Goal: Task Accomplishment & Management: Manage account settings

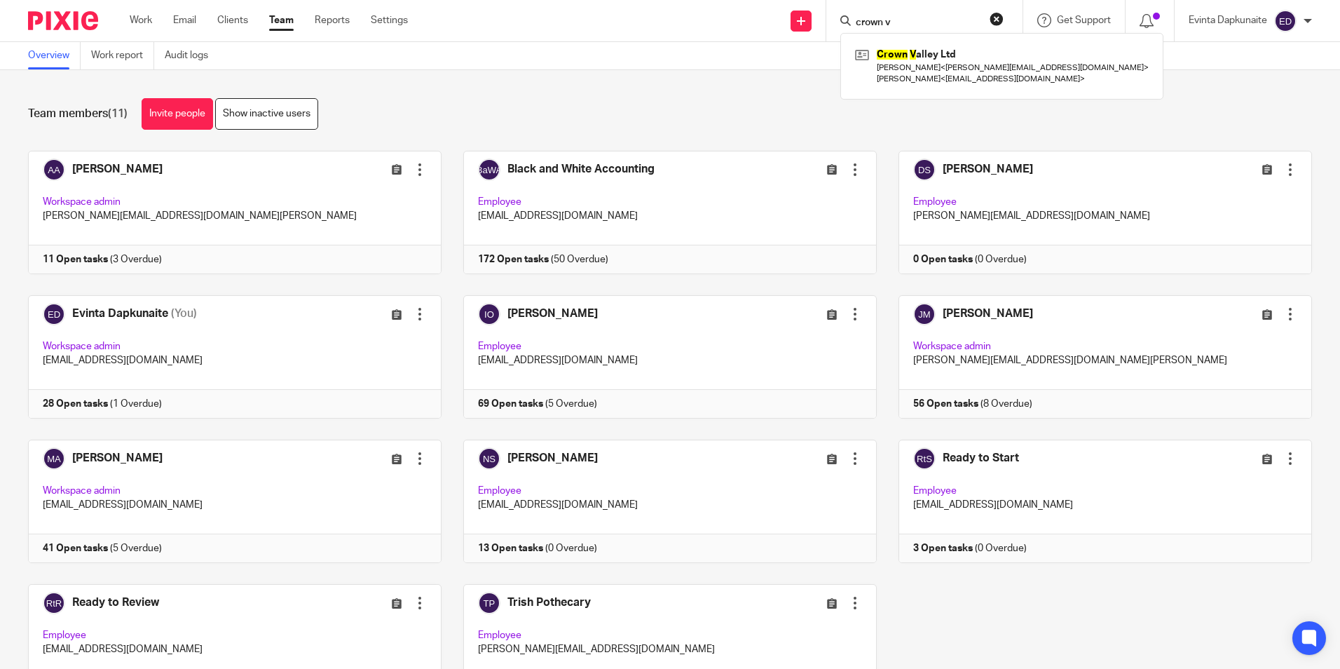
click at [594, 12] on div "Send new email Create task Add client Request signature crown v Crown V alley L…" at bounding box center [884, 20] width 911 height 41
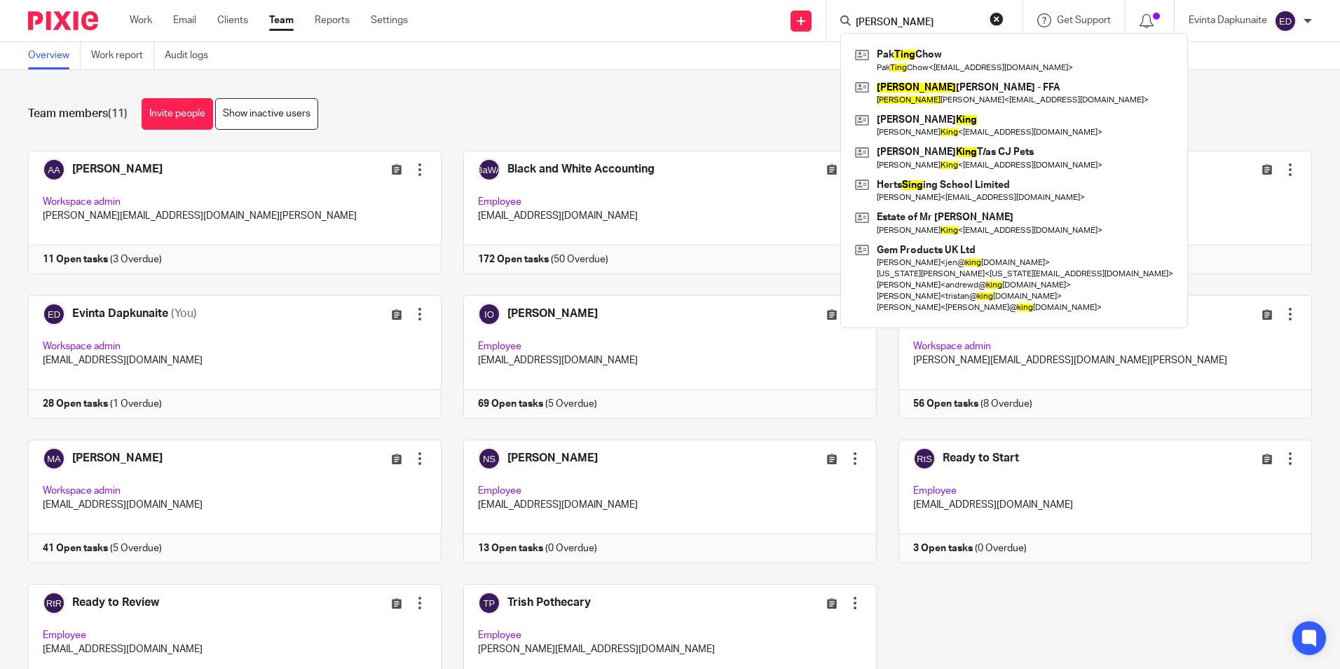
type input "pak ting"
drag, startPoint x: 909, startPoint y: 18, endPoint x: 618, endPoint y: 16, distance: 290.2
click at [621, 20] on div "Send new email Create task Add client Request signature pak ting Pak Ting Chow …" at bounding box center [884, 20] width 911 height 41
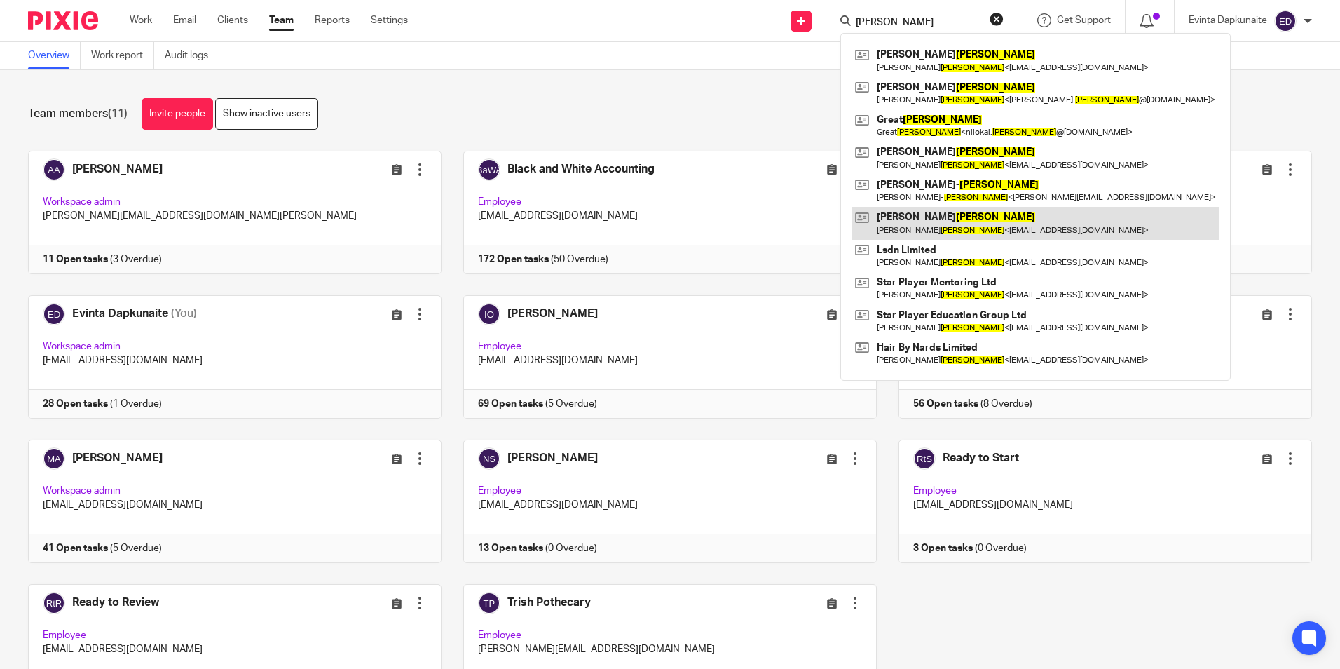
type input "evans"
click at [914, 215] on link at bounding box center [1036, 223] width 368 height 32
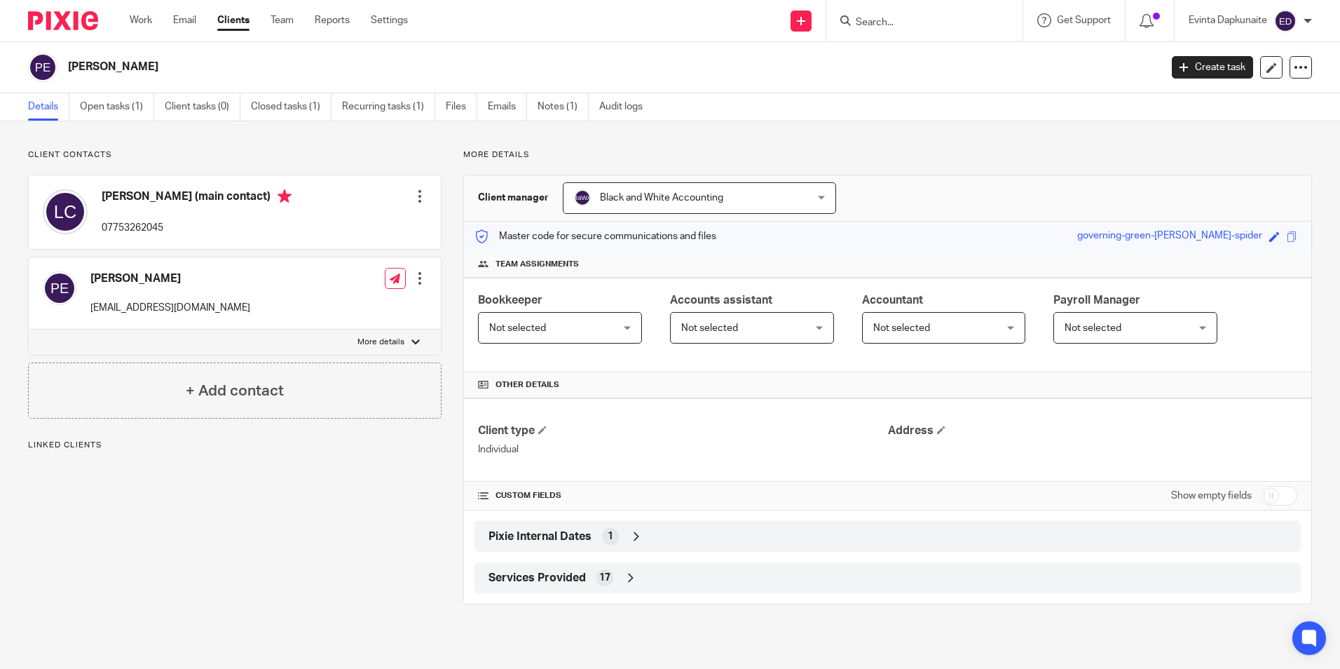
click at [128, 106] on link "Open tasks (1)" at bounding box center [117, 106] width 74 height 27
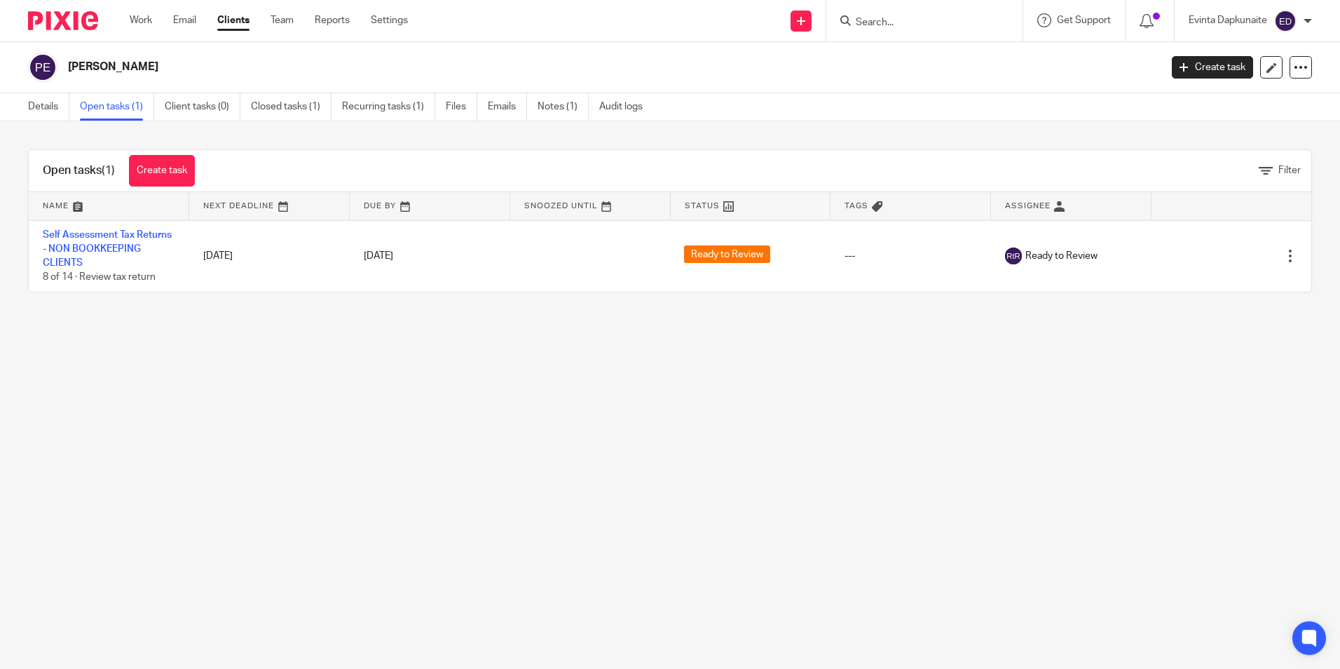
click at [911, 23] on input "Search" at bounding box center [918, 23] width 126 height 13
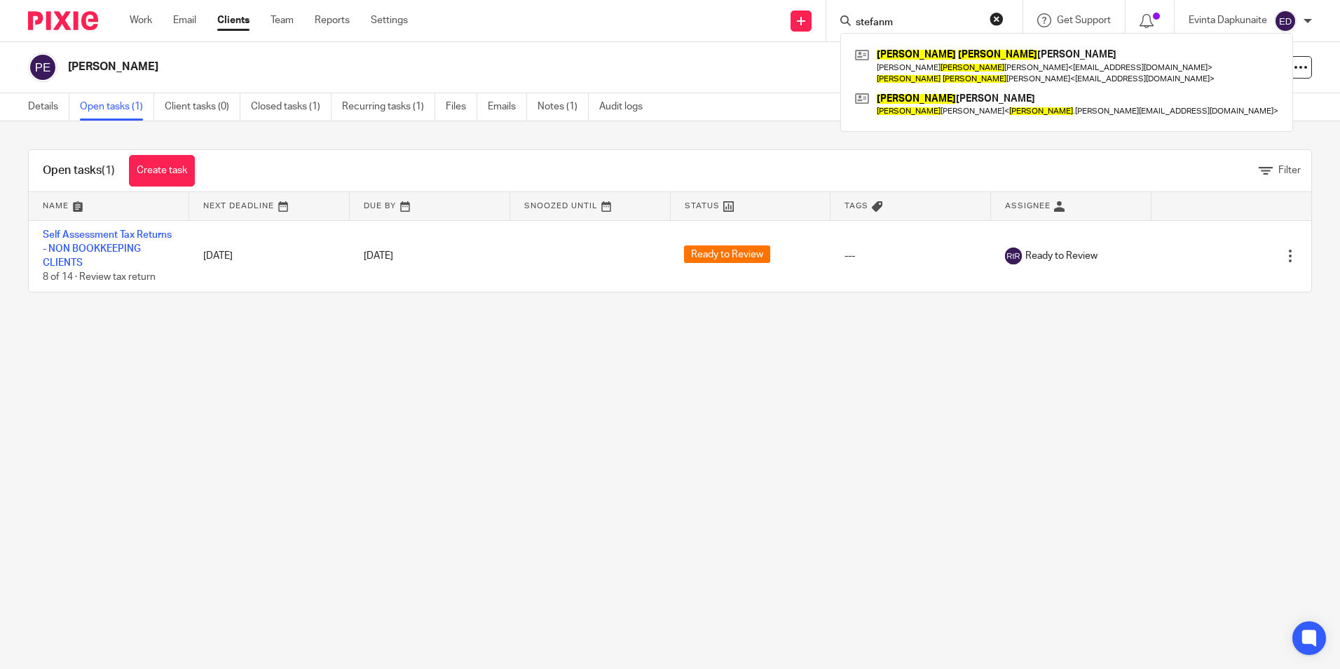
type input "stefanm"
click at [900, 43] on div "Stefan Stefan czuk Lynn Stefan czuk < lynnstef4@gmail.com > Stefan Stefan czuk …" at bounding box center [1067, 82] width 453 height 99
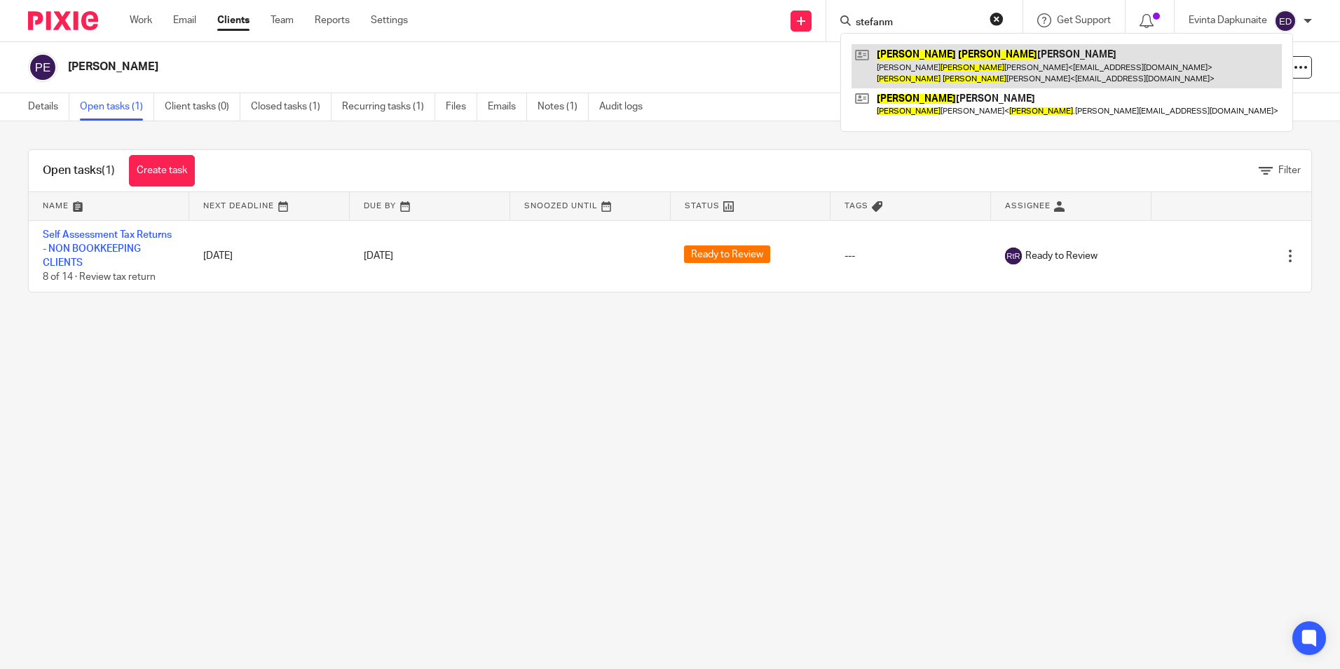
click at [895, 47] on link at bounding box center [1067, 65] width 430 height 43
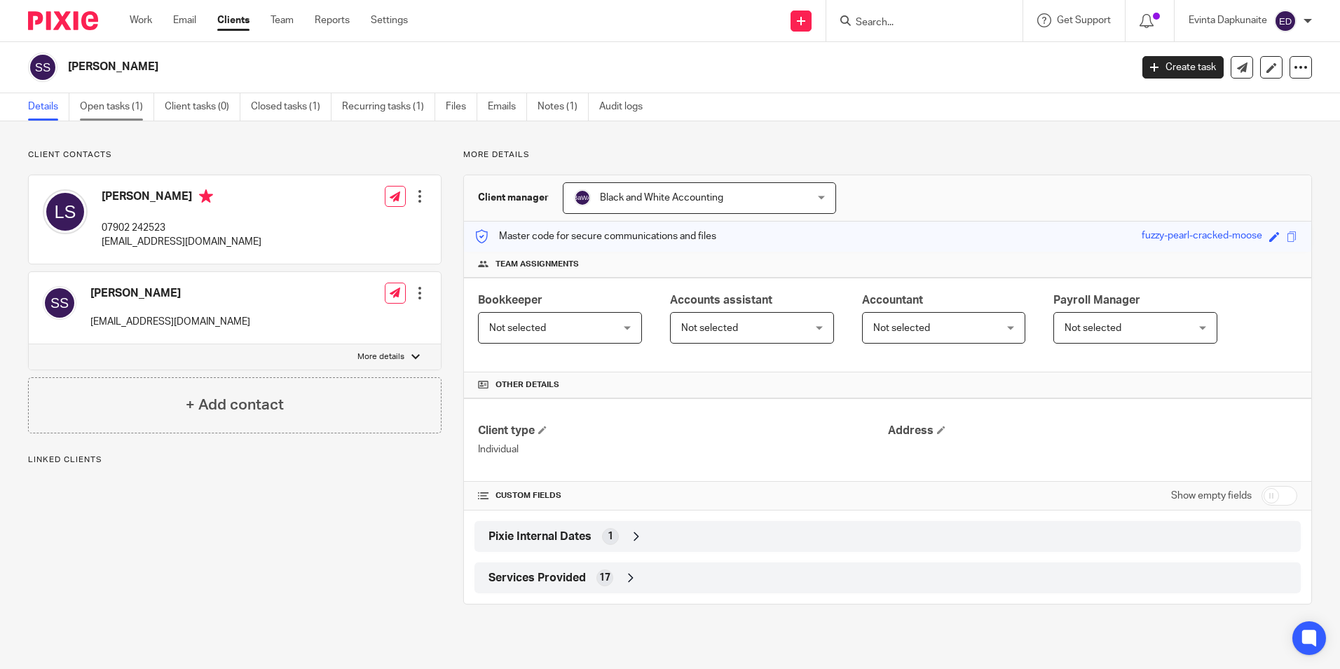
click at [108, 111] on link "Open tasks (1)" at bounding box center [117, 106] width 74 height 27
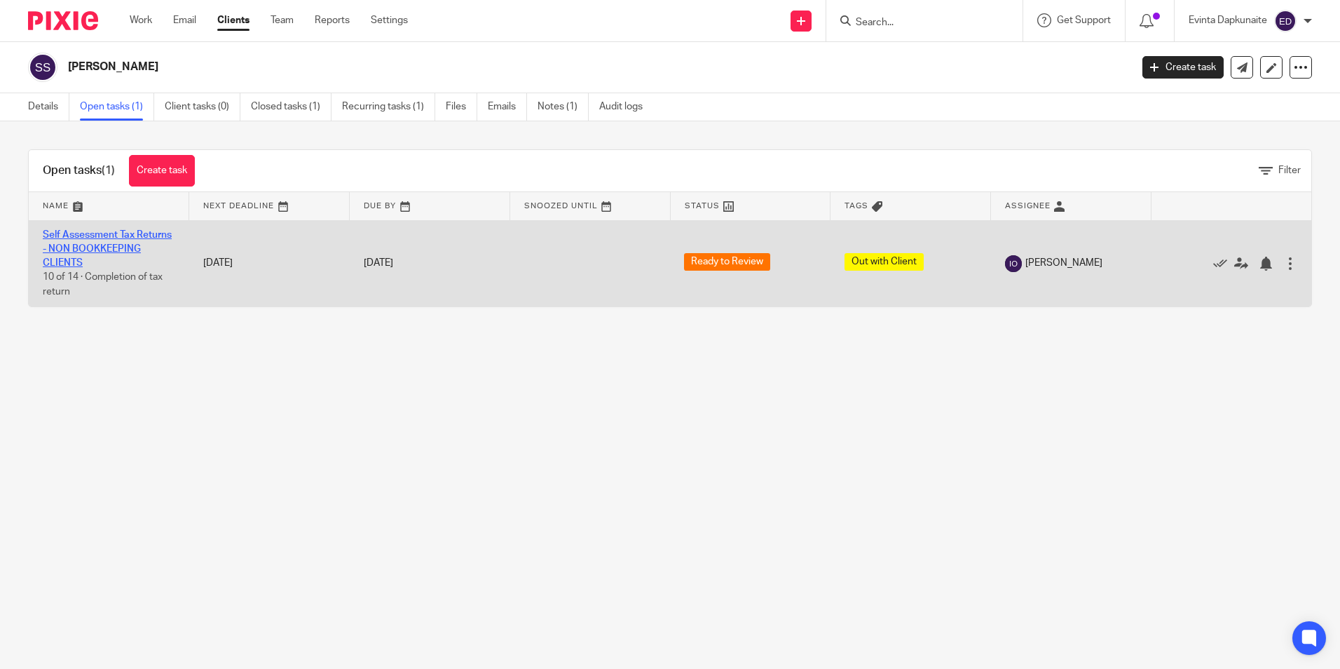
click at [103, 247] on link "Self Assessment Tax Returns - NON BOOKKEEPING CLIENTS" at bounding box center [107, 249] width 129 height 39
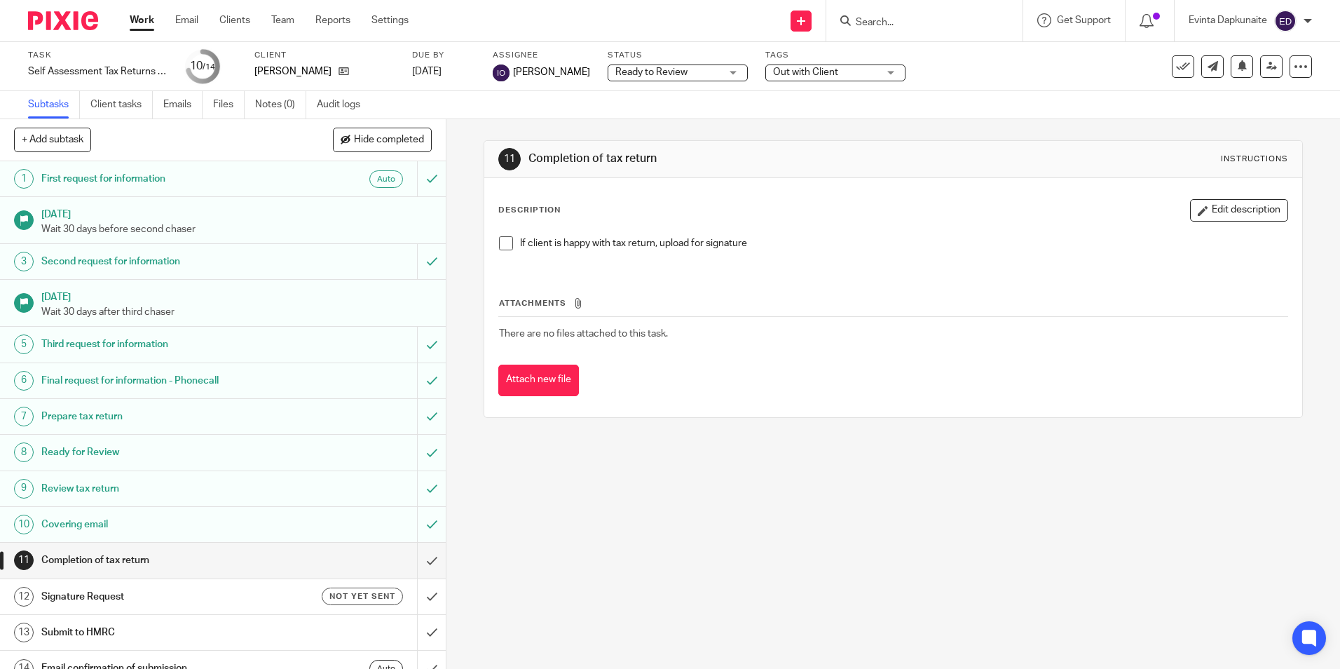
click at [815, 76] on span "Out with Client" at bounding box center [805, 72] width 65 height 10
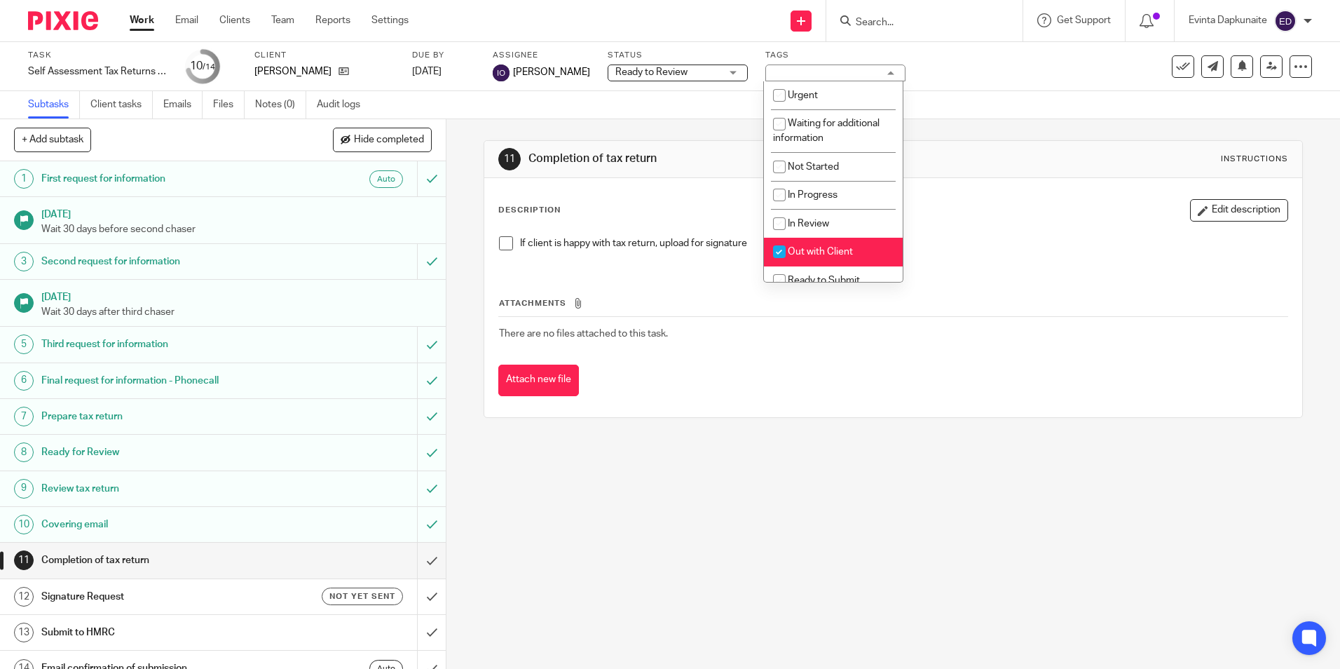
drag, startPoint x: 816, startPoint y: 252, endPoint x: 1007, endPoint y: 236, distance: 192.1
click at [817, 252] on span "Out with Client" at bounding box center [820, 252] width 65 height 10
checkbox input "false"
click at [1068, 226] on div "Description Edit description If client is happy with tax return, upload for sig…" at bounding box center [892, 233] width 789 height 69
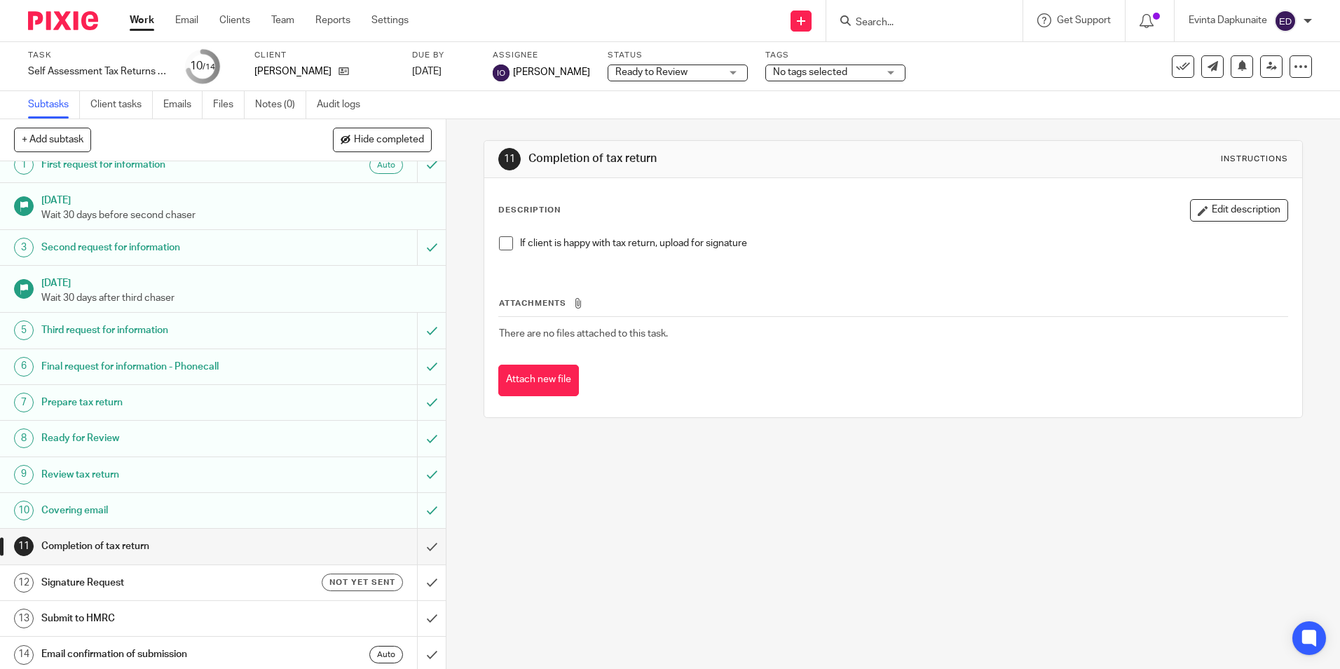
scroll to position [18, 0]
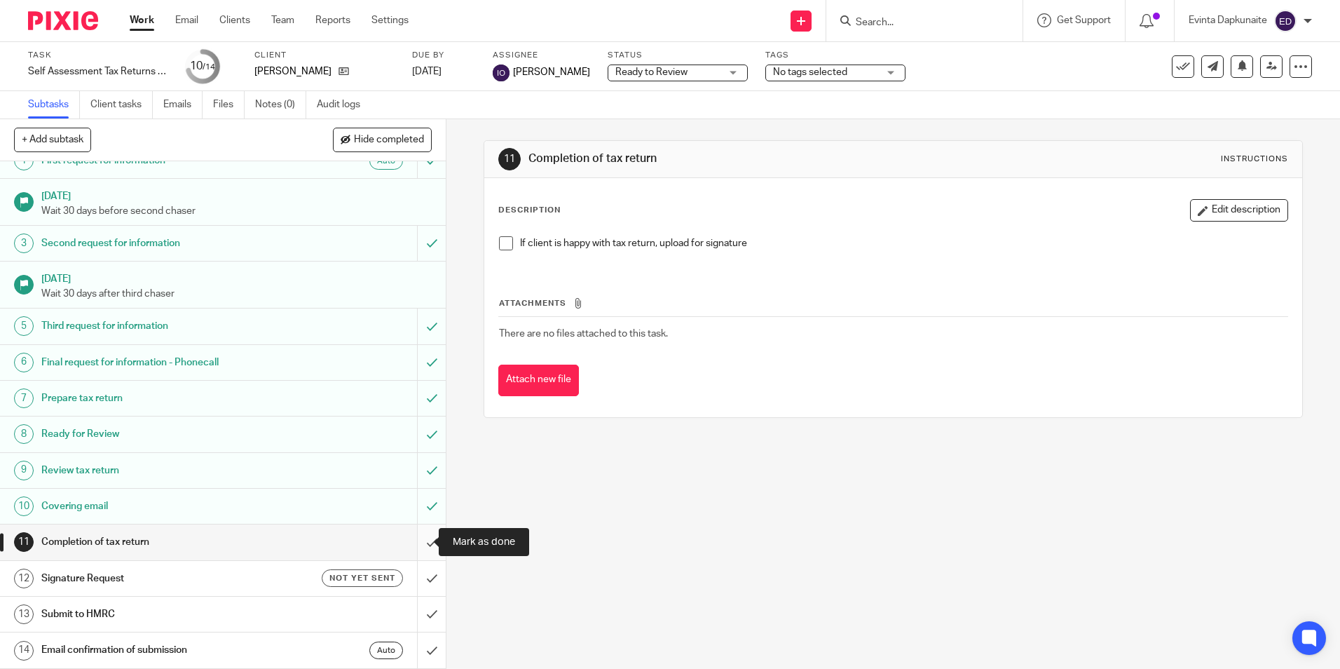
click at [419, 552] on input "submit" at bounding box center [223, 541] width 446 height 35
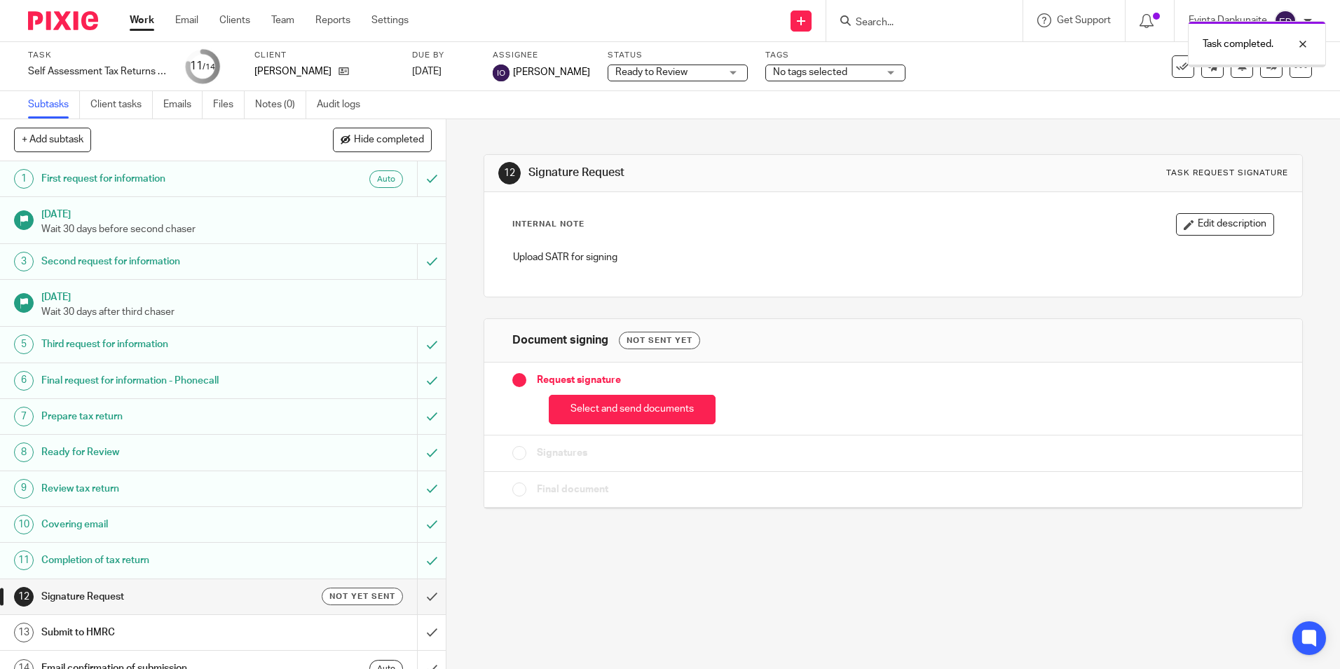
click at [422, 594] on input "submit" at bounding box center [223, 596] width 446 height 35
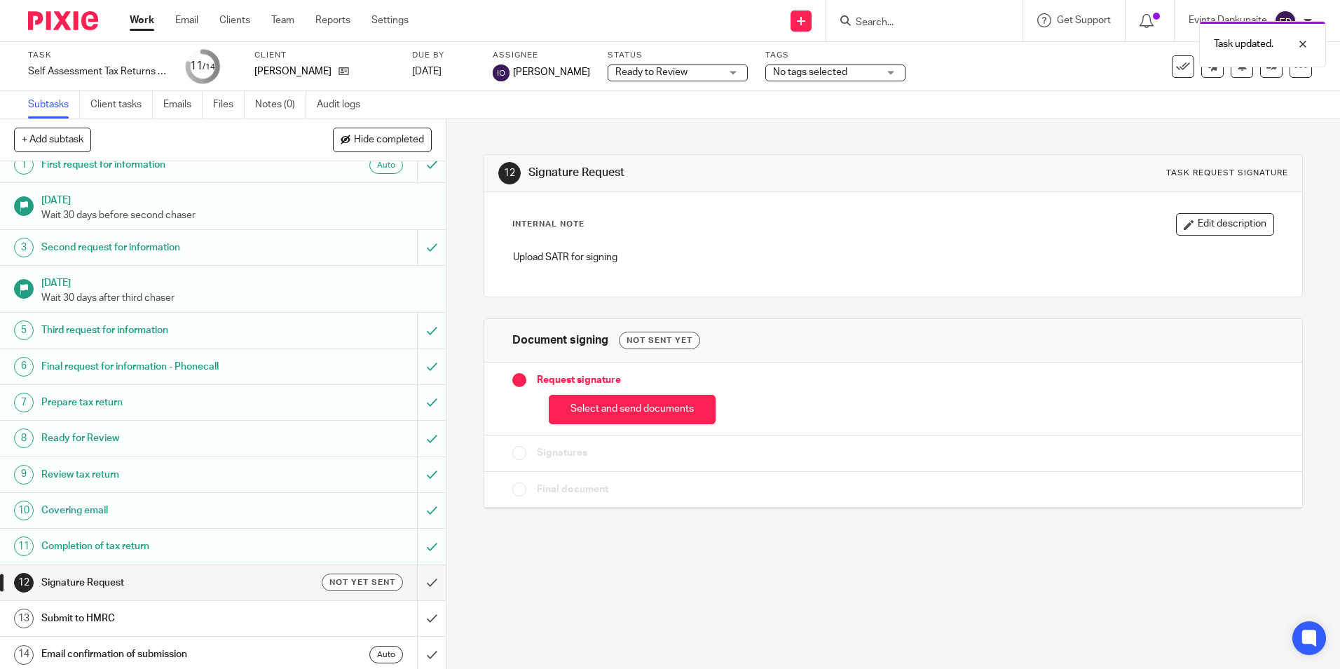
scroll to position [18, 0]
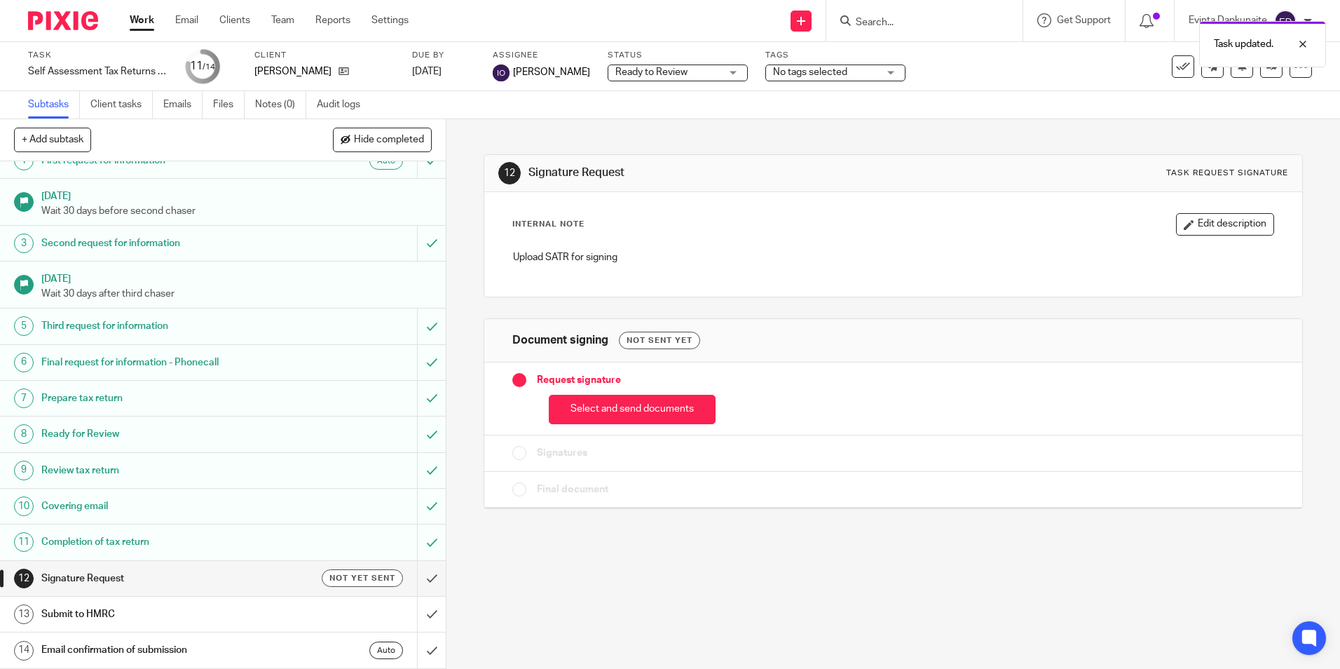
click at [768, 539] on div "12 Signature Request Task request signature Internal Note Edit description Uplo…" at bounding box center [894, 394] width 894 height 550
click at [864, 81] on div "No tags selected" at bounding box center [836, 72] width 140 height 17
click at [824, 550] on div "12 Signature Request Task request signature Internal Note Edit description Uplo…" at bounding box center [894, 394] width 894 height 550
click at [880, 24] on input "Search" at bounding box center [918, 23] width 126 height 13
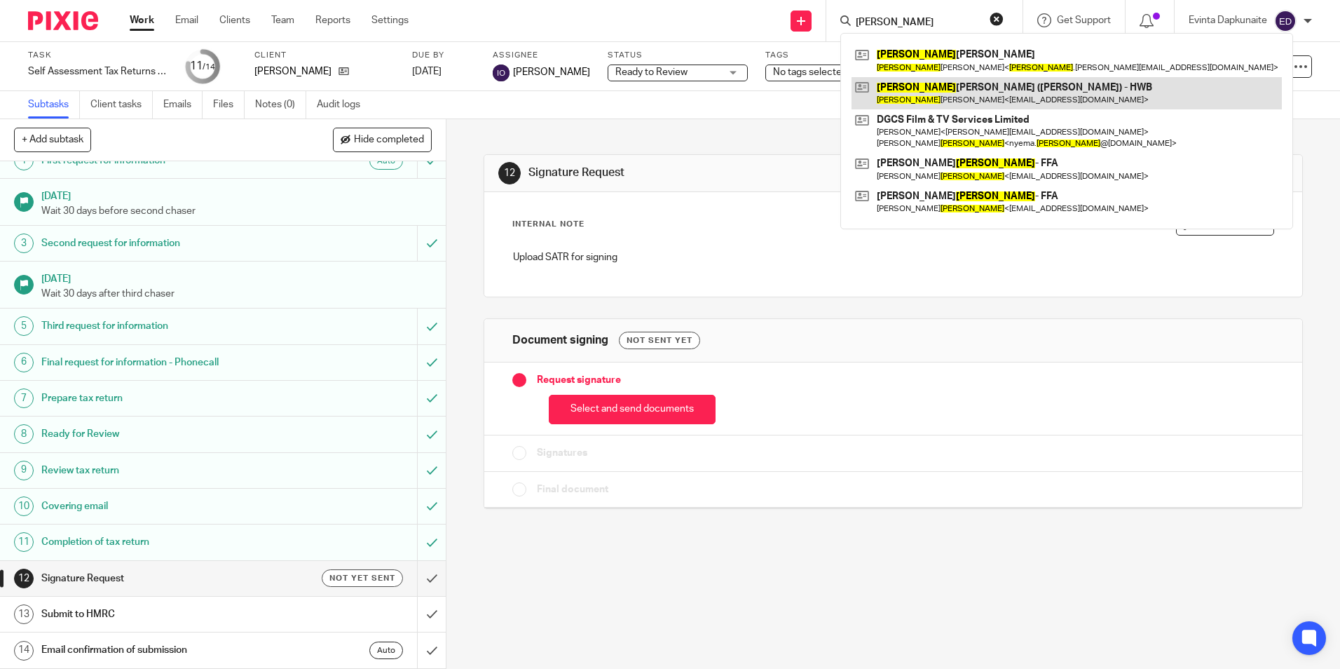
type input "james"
click at [931, 81] on link at bounding box center [1067, 93] width 430 height 32
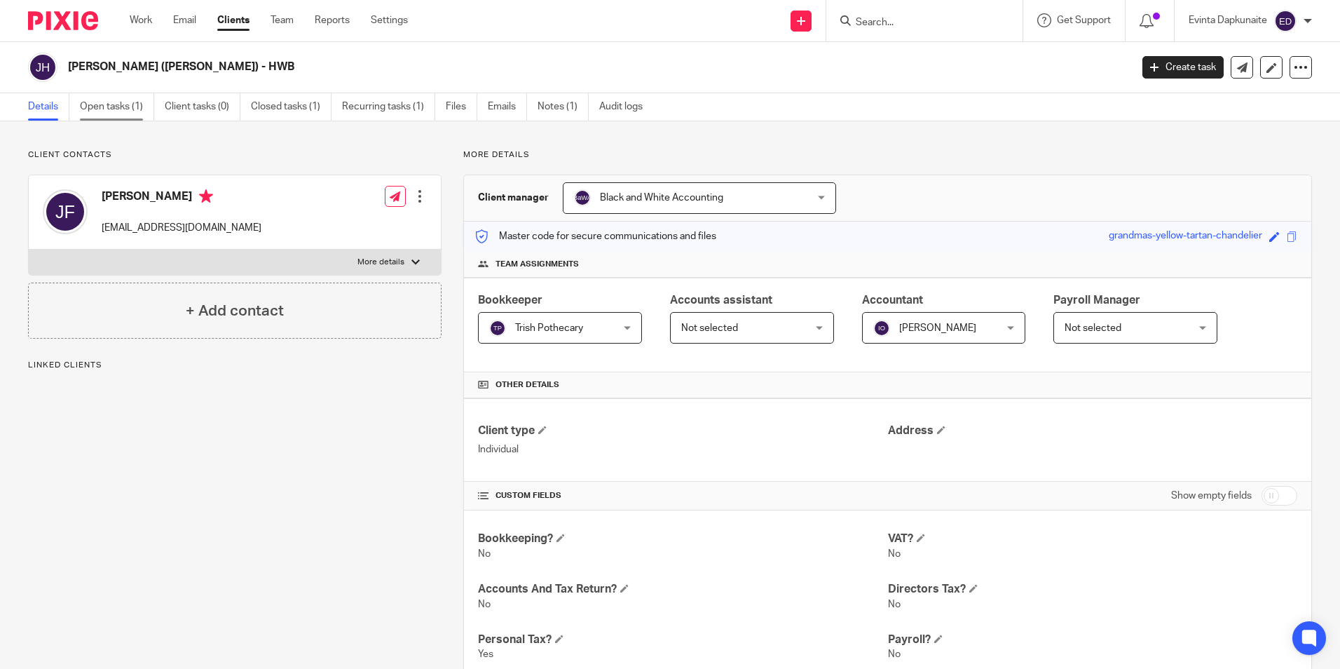
click at [154, 120] on link "Open tasks (1)" at bounding box center [117, 106] width 74 height 27
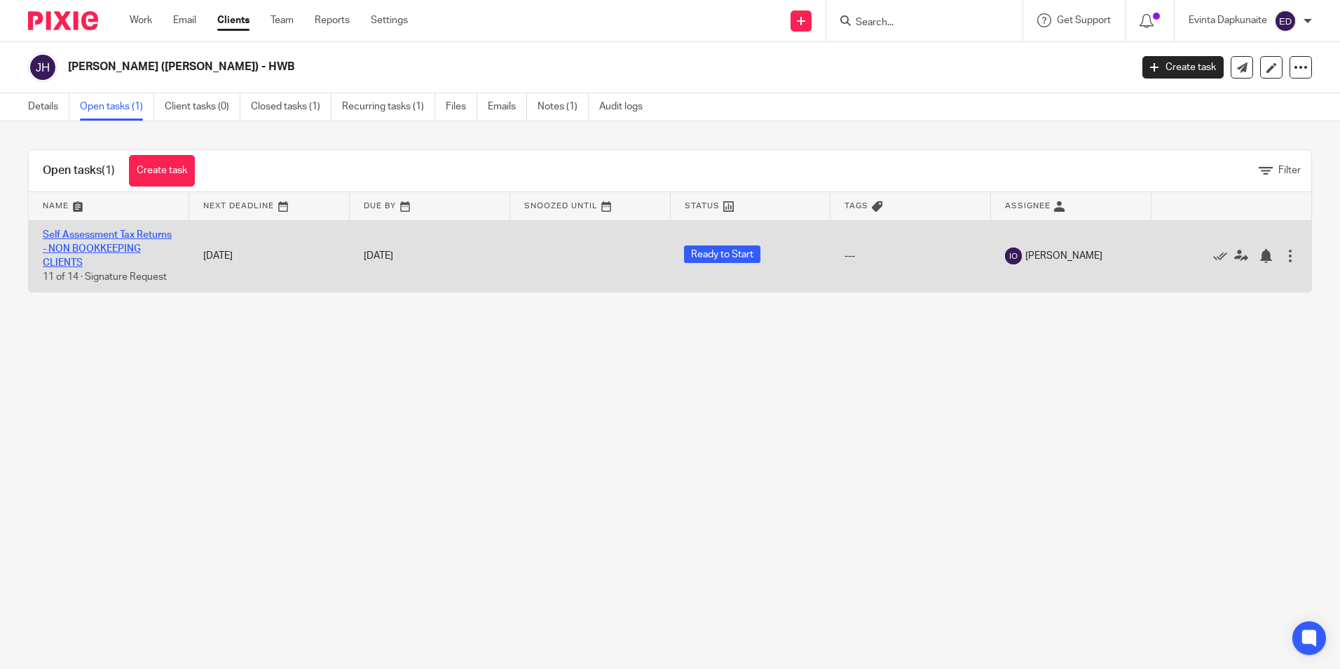
click at [107, 259] on link "Self Assessment Tax Returns - NON BOOKKEEPING CLIENTS" at bounding box center [107, 249] width 129 height 39
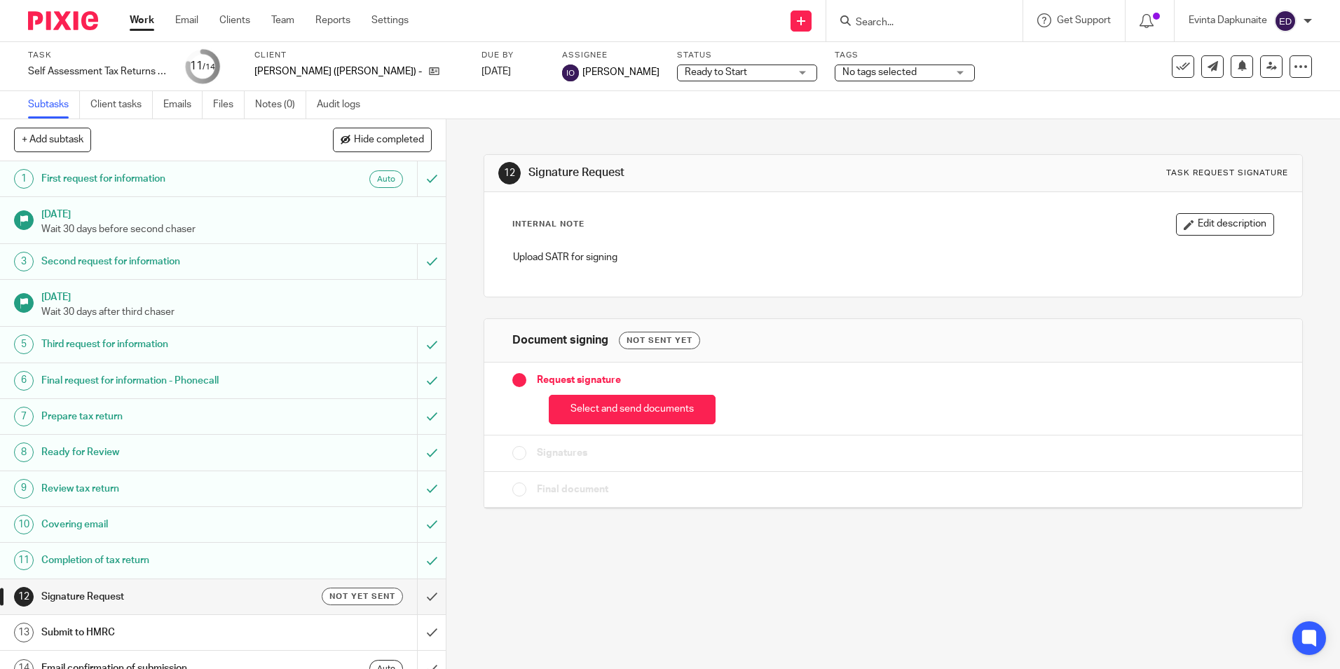
click at [705, 69] on span "Ready to Start" at bounding box center [716, 72] width 62 height 10
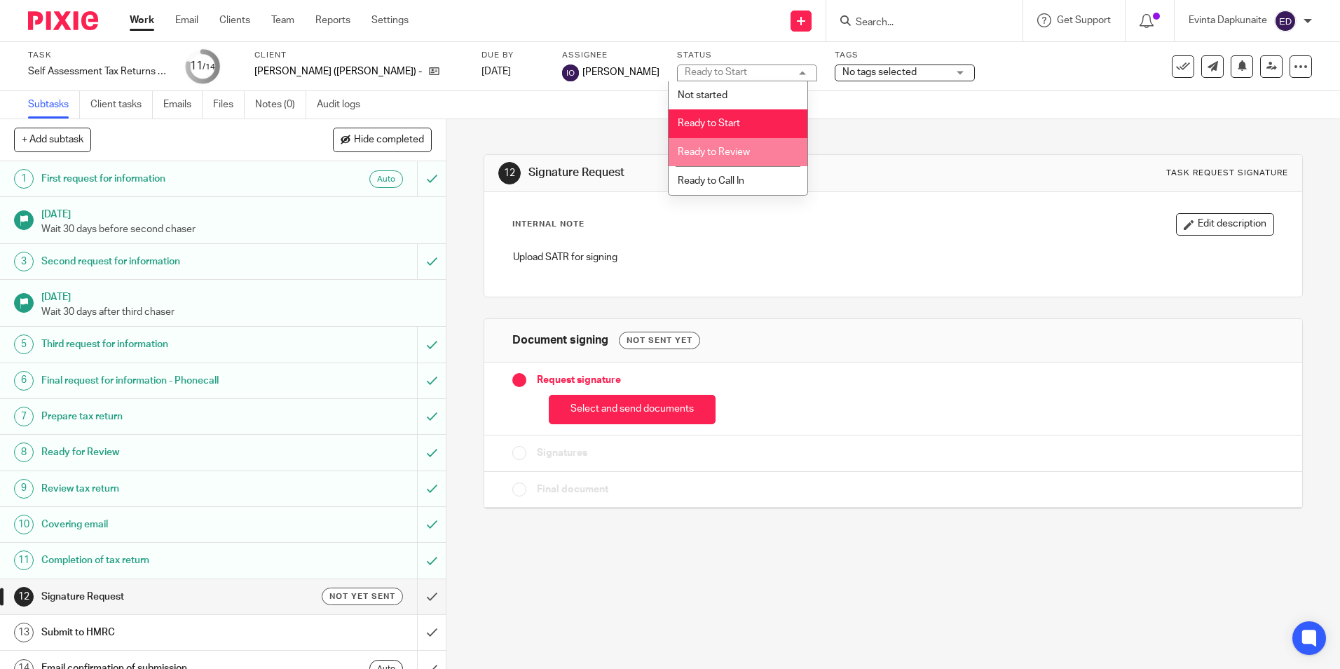
click at [701, 147] on span "Ready to Review" at bounding box center [714, 152] width 72 height 10
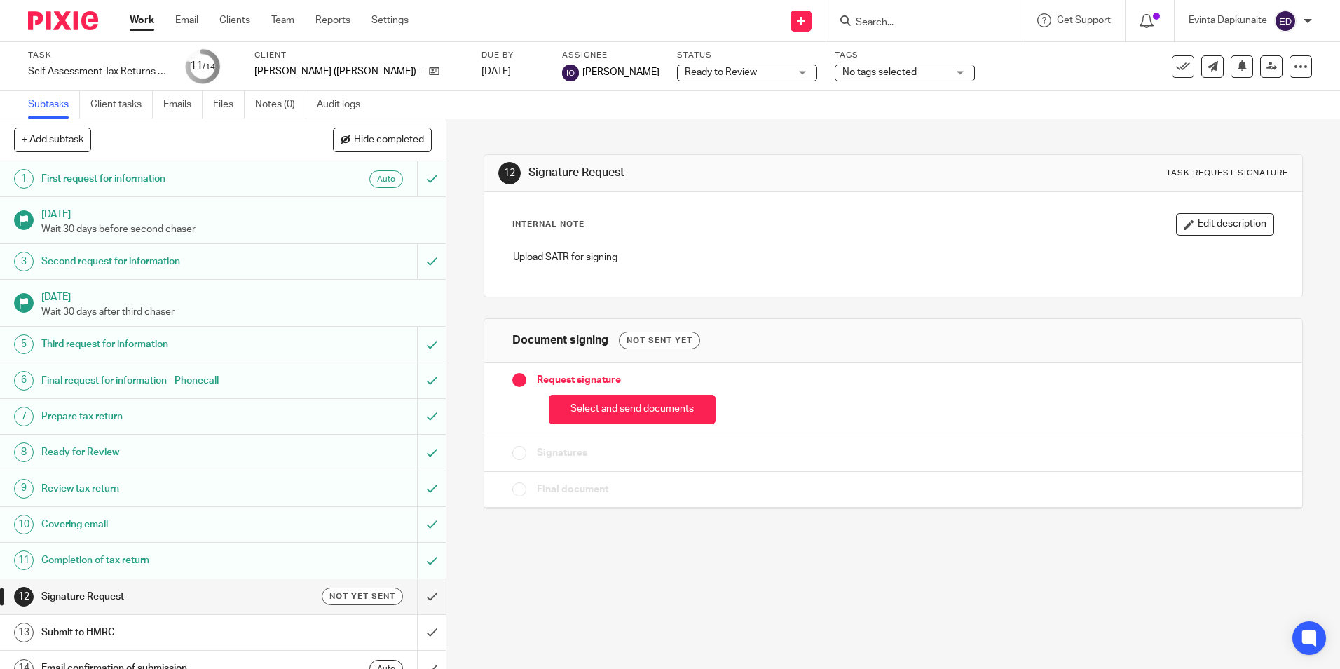
click at [559, 128] on div "12 Signature Request Task request signature Internal Note Edit description Uplo…" at bounding box center [893, 321] width 819 height 404
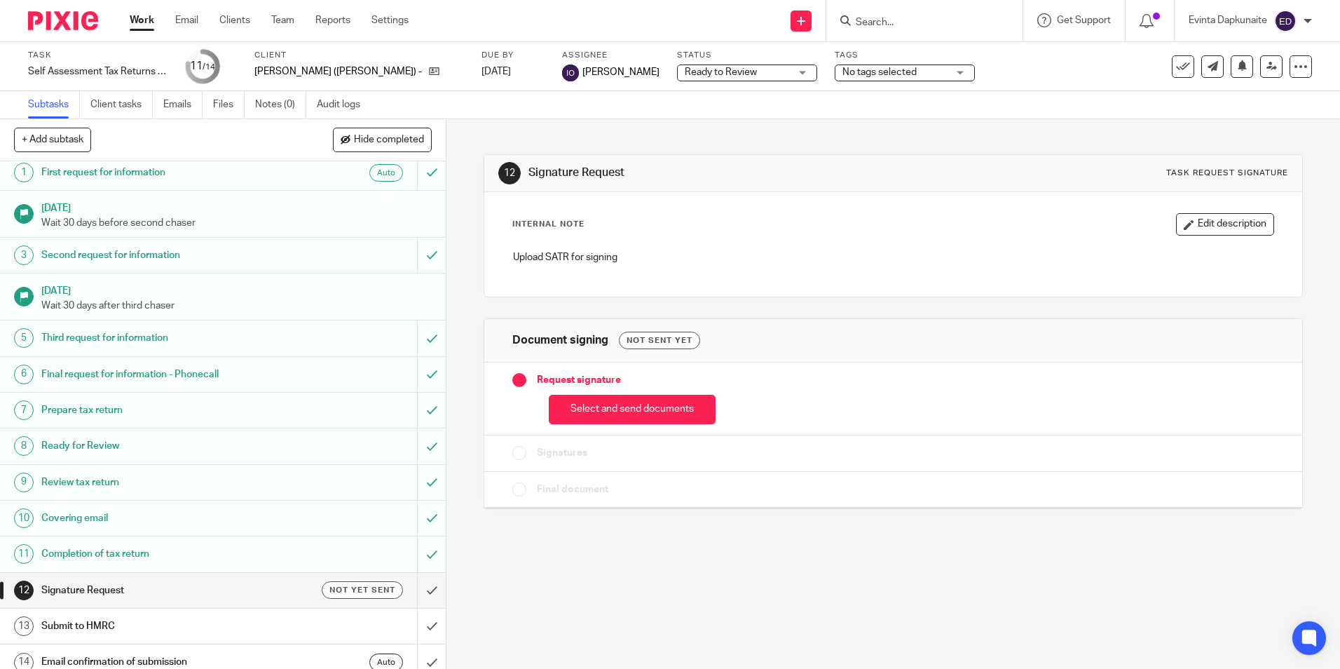
scroll to position [18, 0]
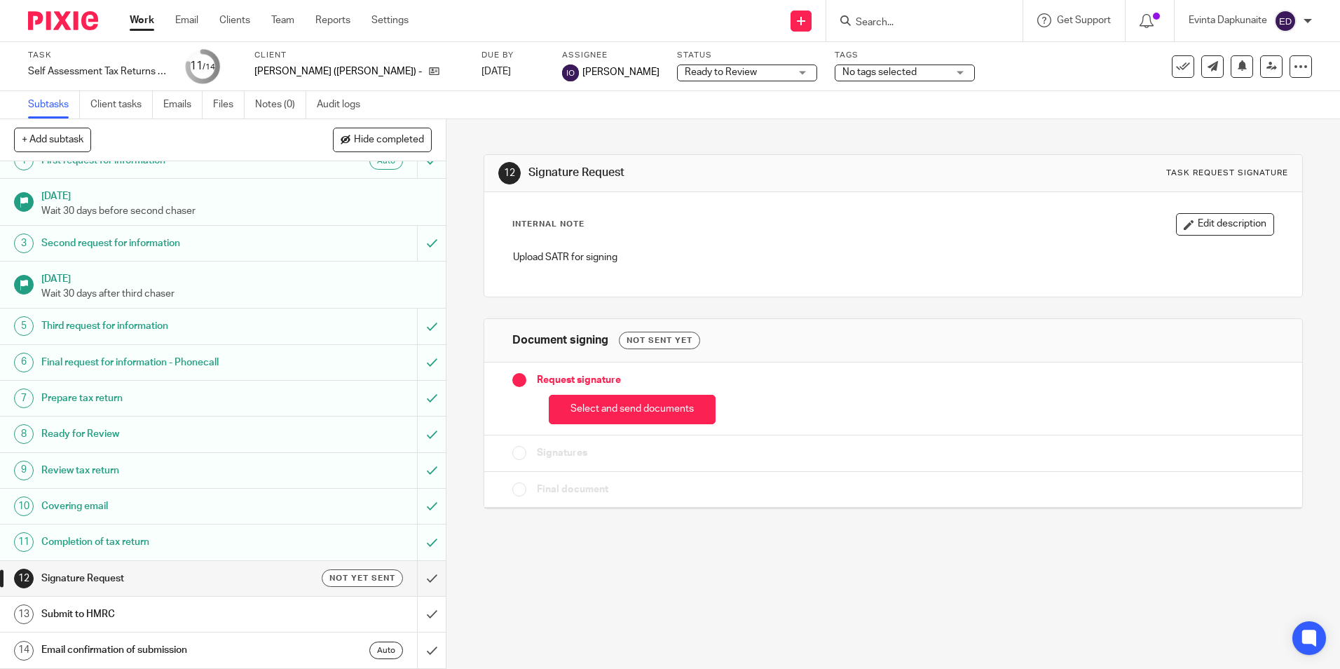
click at [872, 64] on div "No tags selected" at bounding box center [905, 72] width 140 height 17
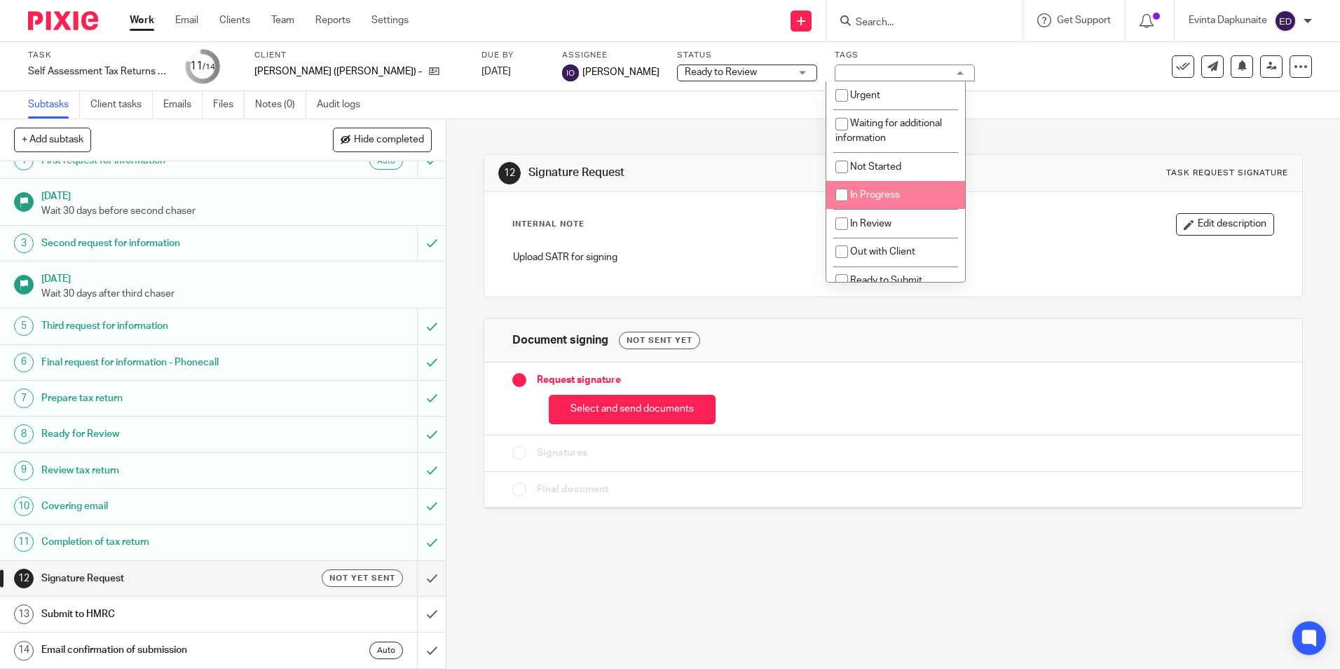
scroll to position [70, 0]
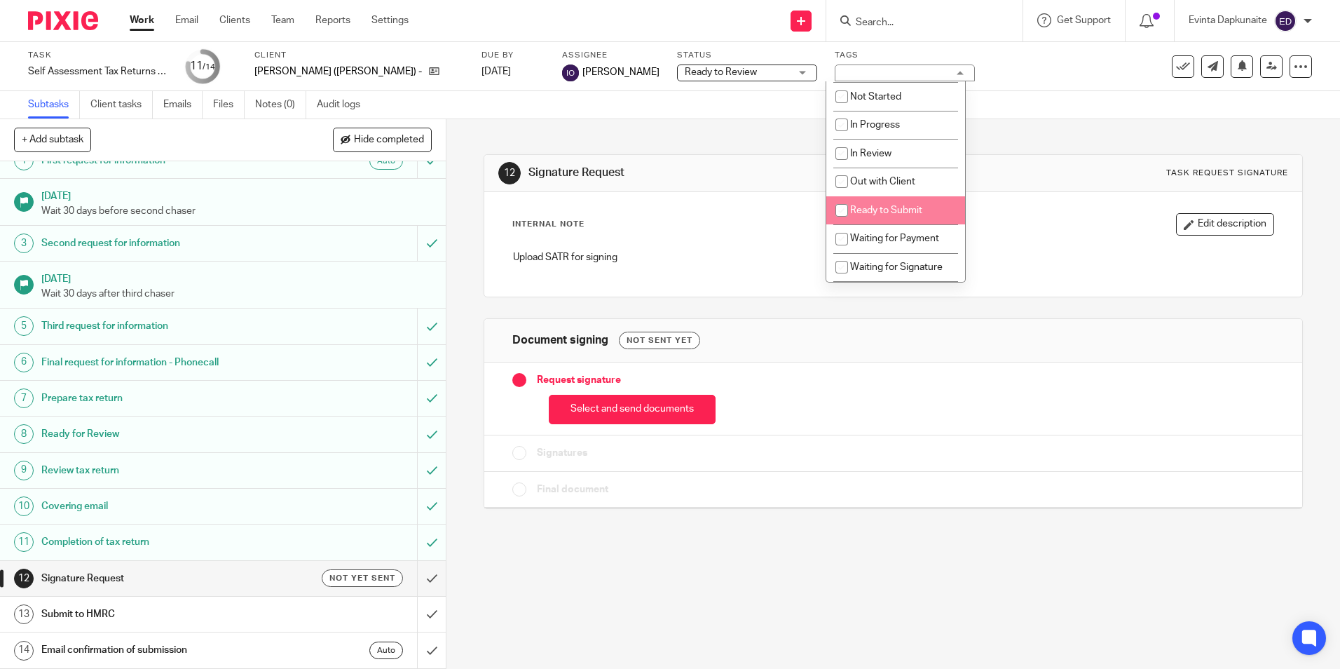
click at [864, 201] on li "Ready to Submit" at bounding box center [896, 210] width 139 height 29
checkbox input "true"
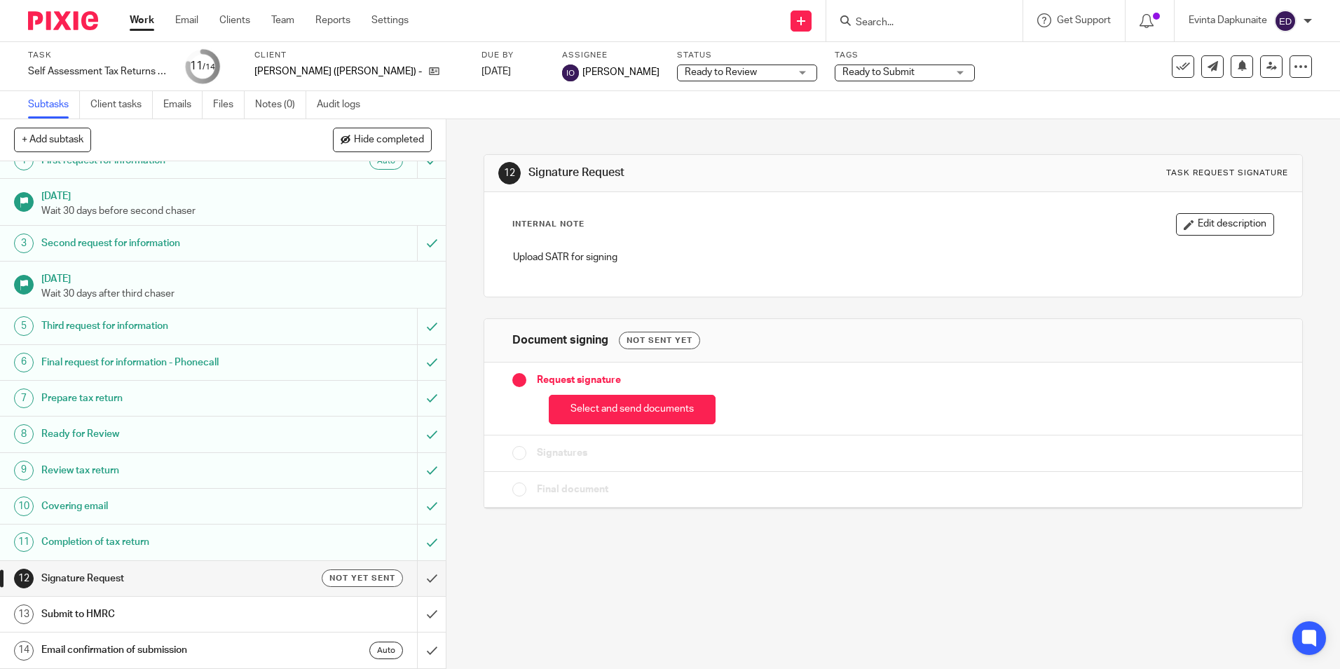
click at [1005, 202] on div "Internal Note Edit description Upload SATR for signing" at bounding box center [892, 244] width 817 height 104
drag, startPoint x: 294, startPoint y: 21, endPoint x: 306, endPoint y: 13, distance: 14.2
click at [294, 20] on link "Team" at bounding box center [282, 20] width 23 height 14
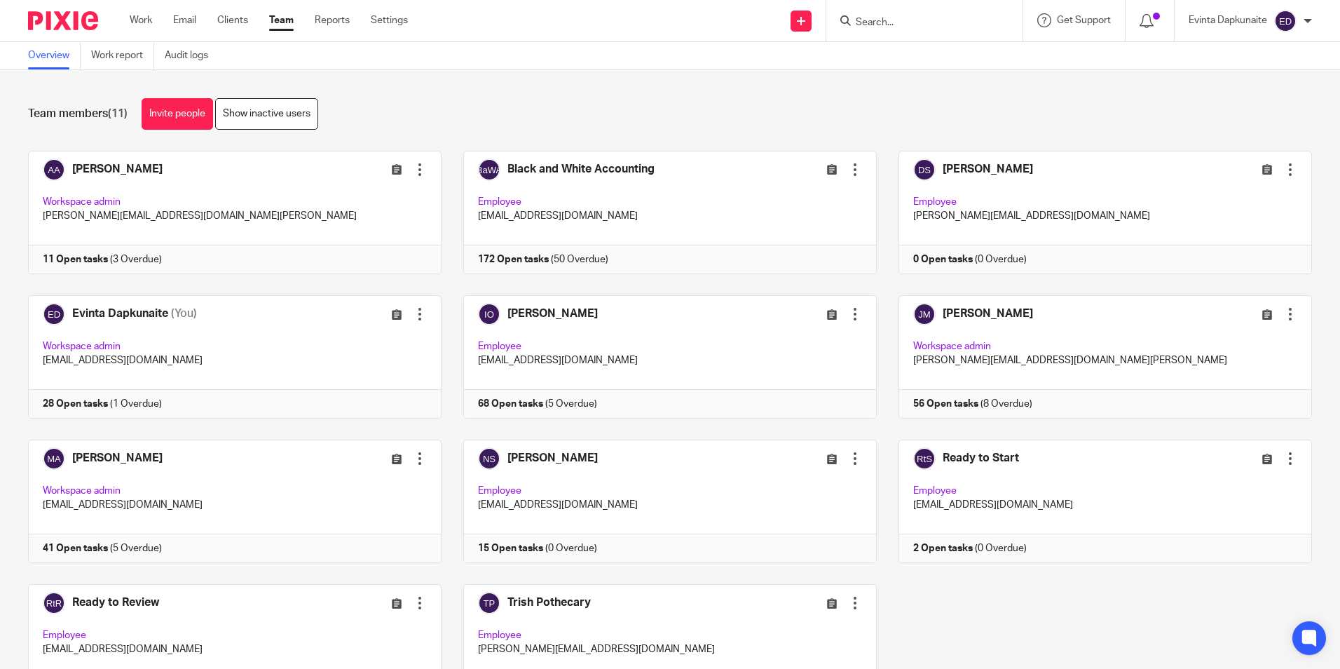
click at [273, 18] on link "Team" at bounding box center [281, 20] width 25 height 14
click at [283, 367] on link at bounding box center [223, 356] width 435 height 123
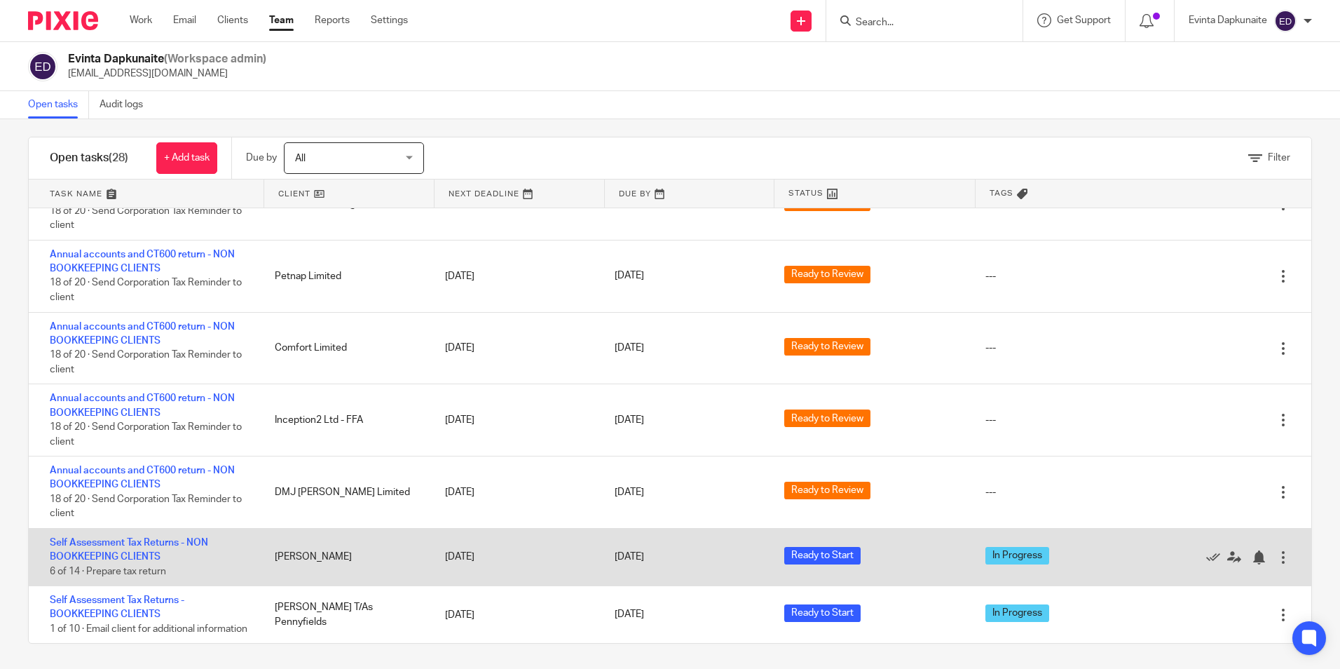
scroll to position [13, 0]
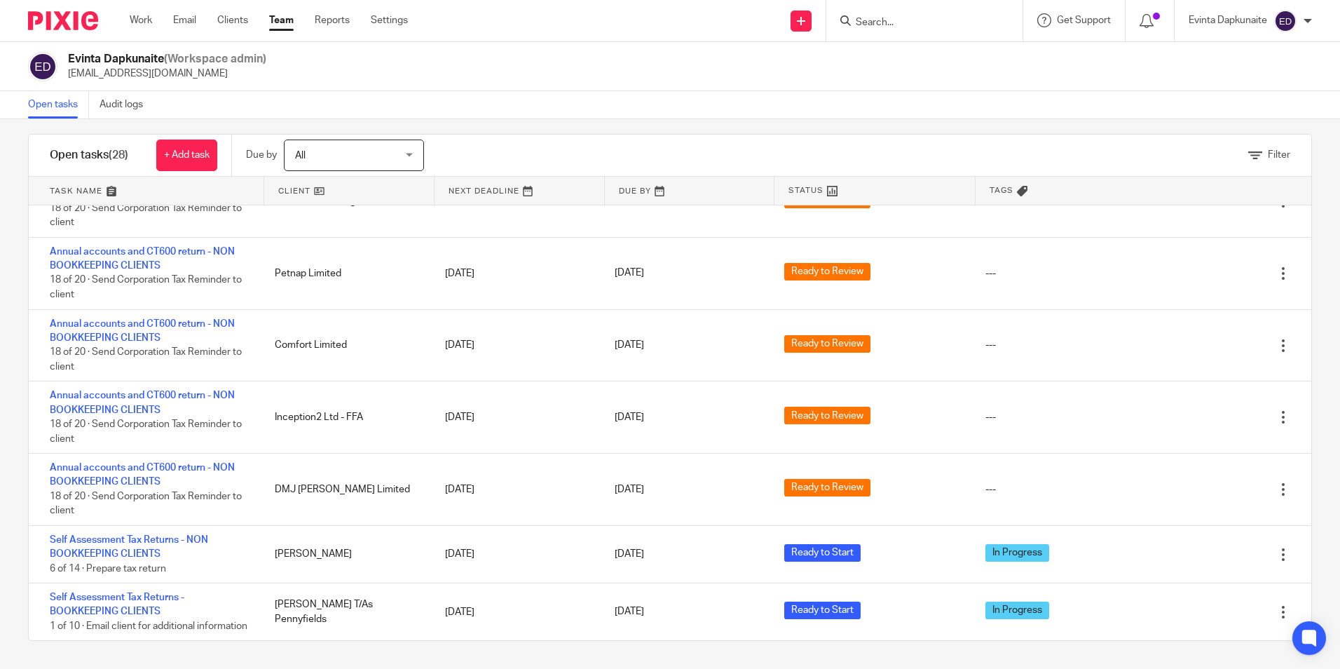
click at [906, 27] on input "Search" at bounding box center [918, 23] width 126 height 13
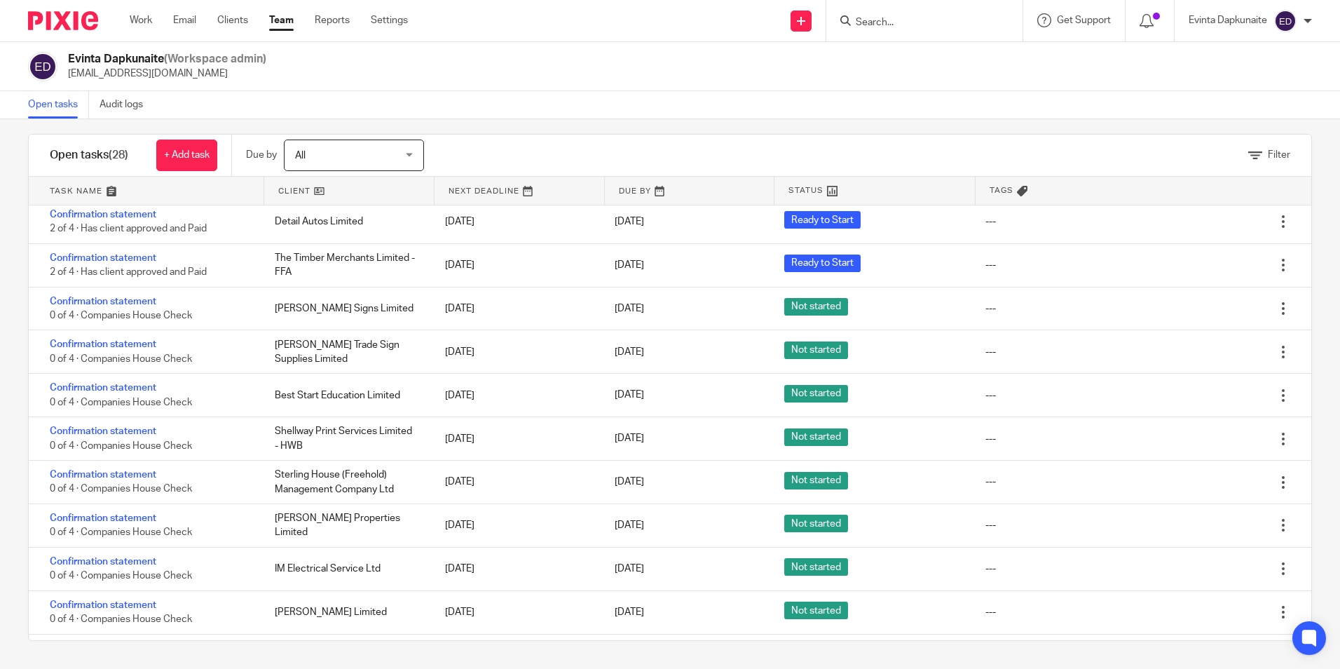
scroll to position [0, 0]
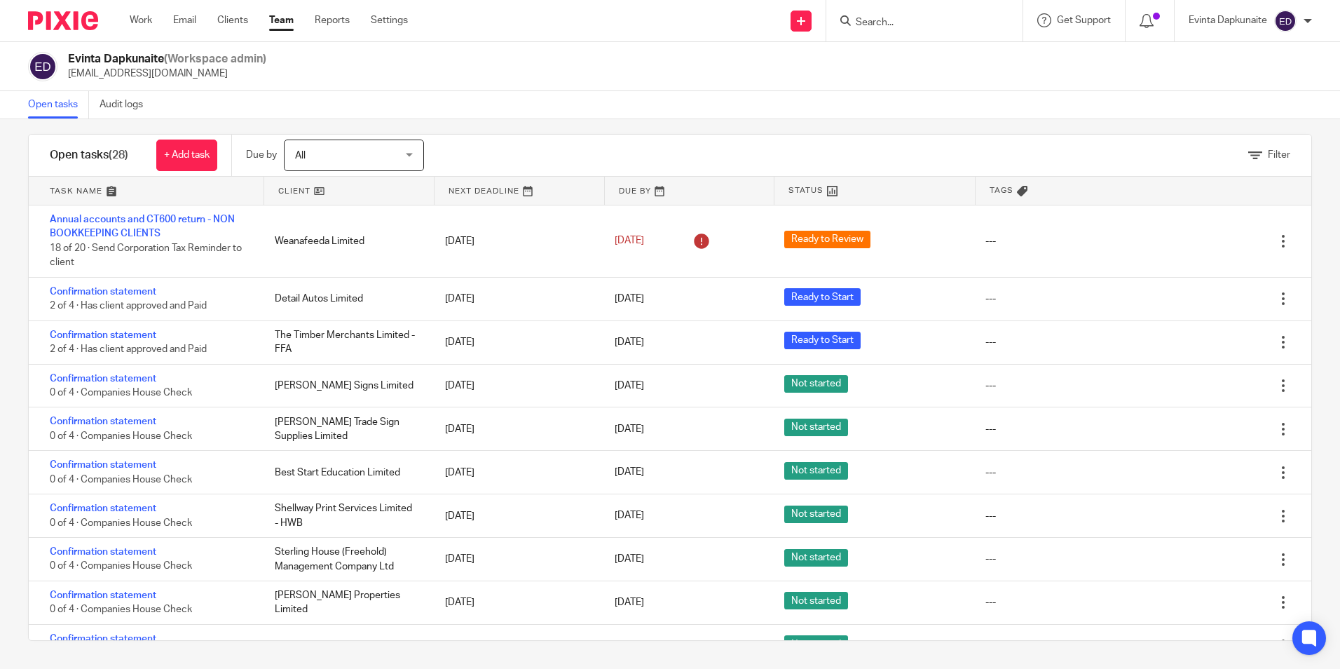
click at [873, 26] on input "Search" at bounding box center [918, 23] width 126 height 13
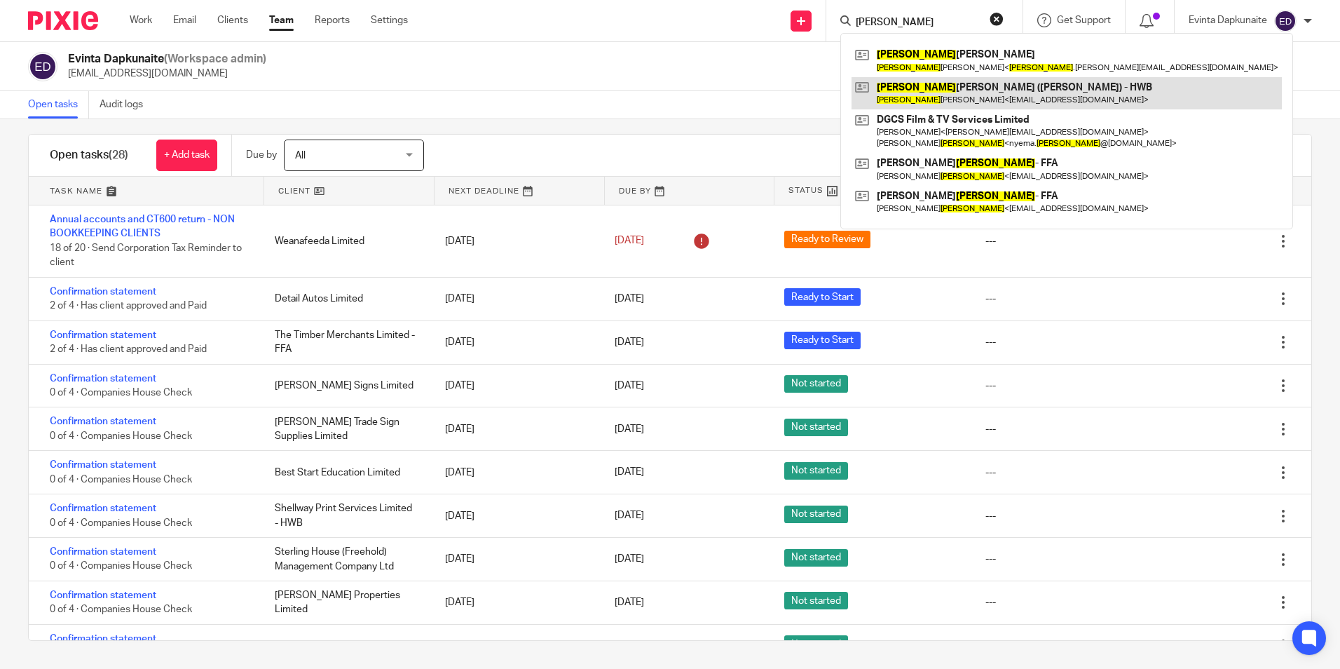
type input "james"
click at [922, 88] on link at bounding box center [1067, 93] width 430 height 32
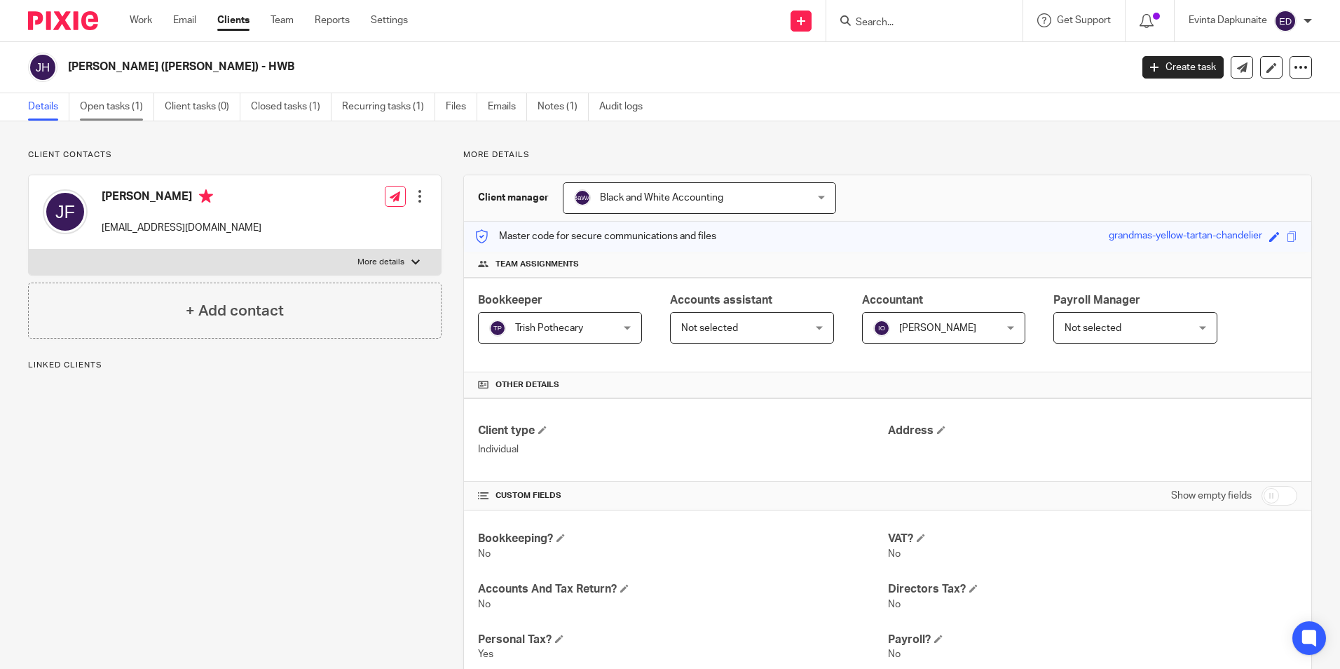
click at [149, 103] on link "Open tasks (1)" at bounding box center [117, 106] width 74 height 27
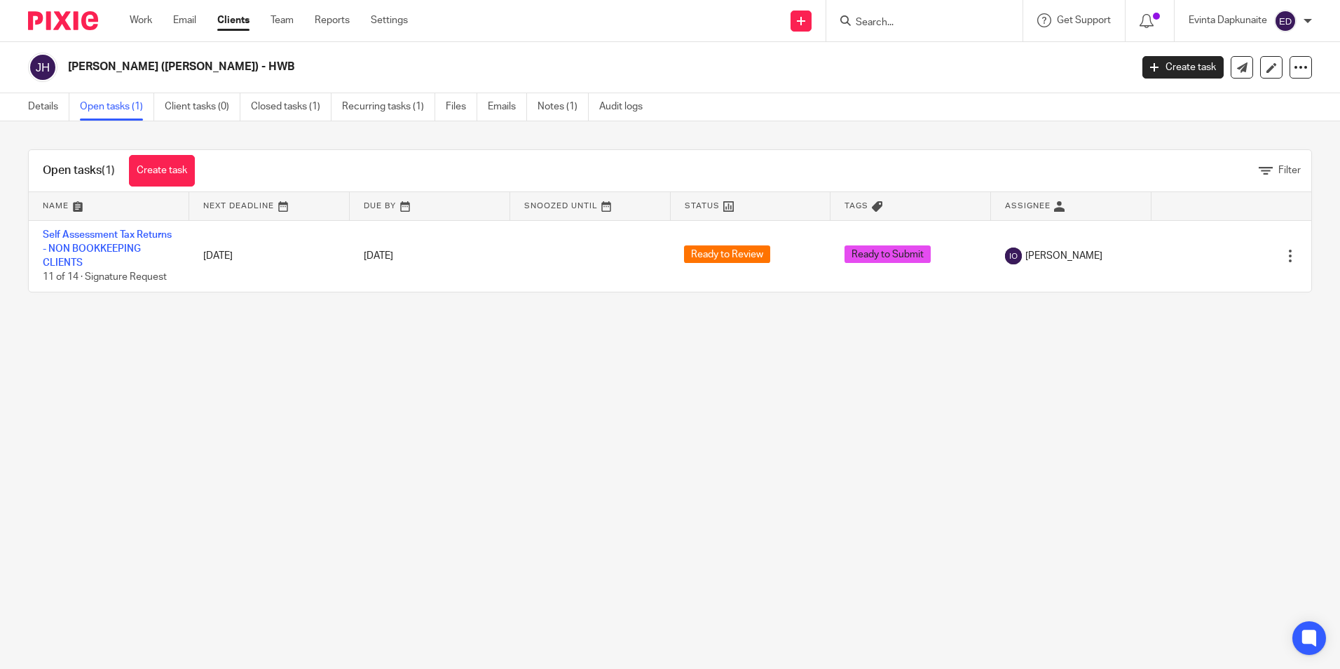
click at [908, 17] on input "Search" at bounding box center [918, 23] width 126 height 13
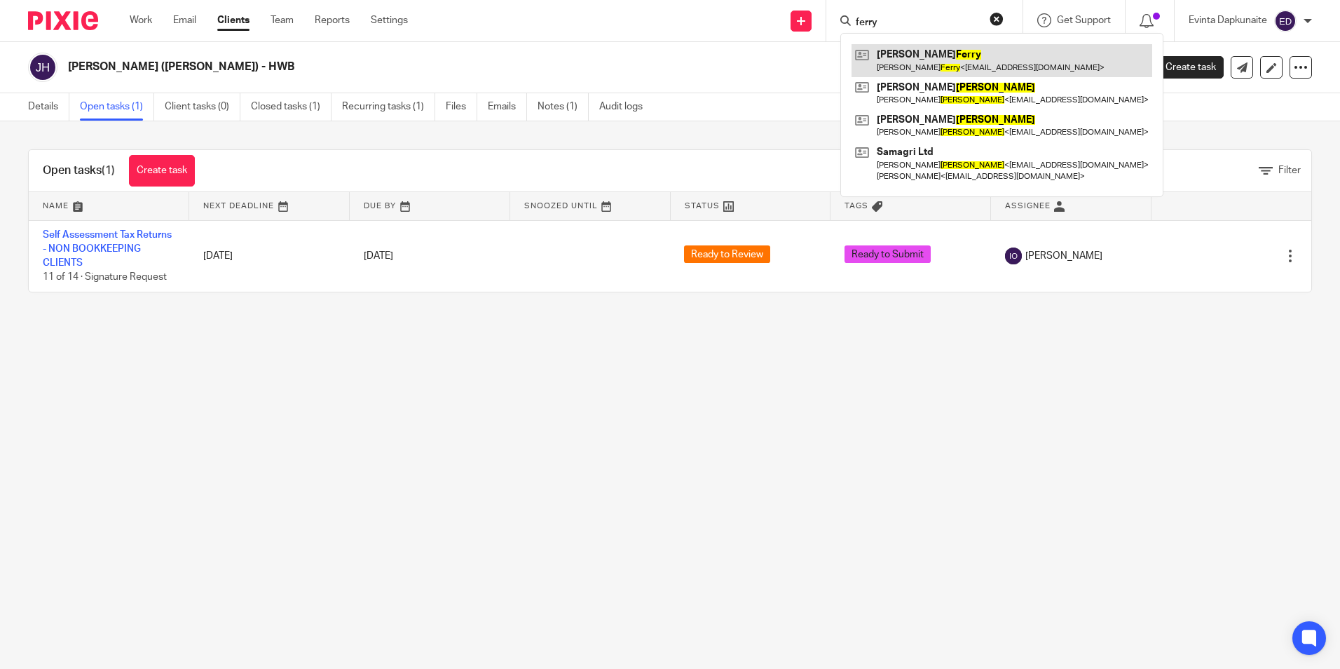
type input "ferry"
click at [895, 62] on link at bounding box center [1002, 60] width 301 height 32
click at [904, 55] on link at bounding box center [1002, 60] width 301 height 32
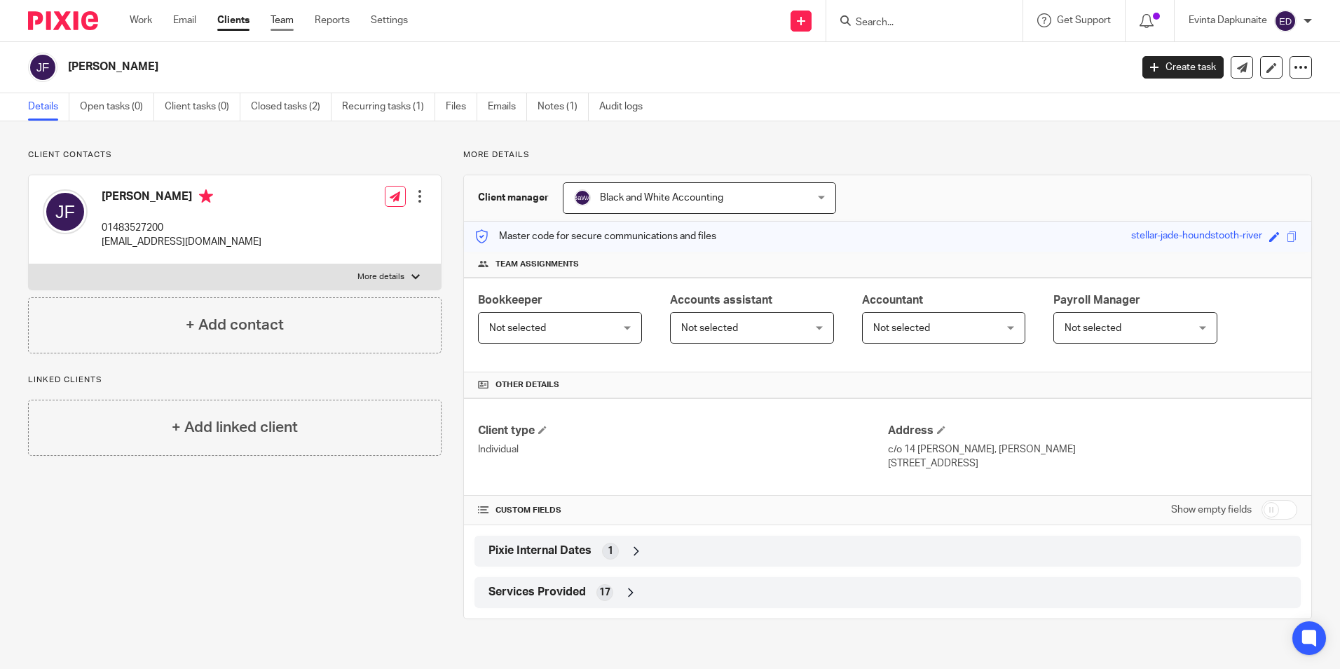
click at [284, 20] on link "Team" at bounding box center [282, 20] width 23 height 14
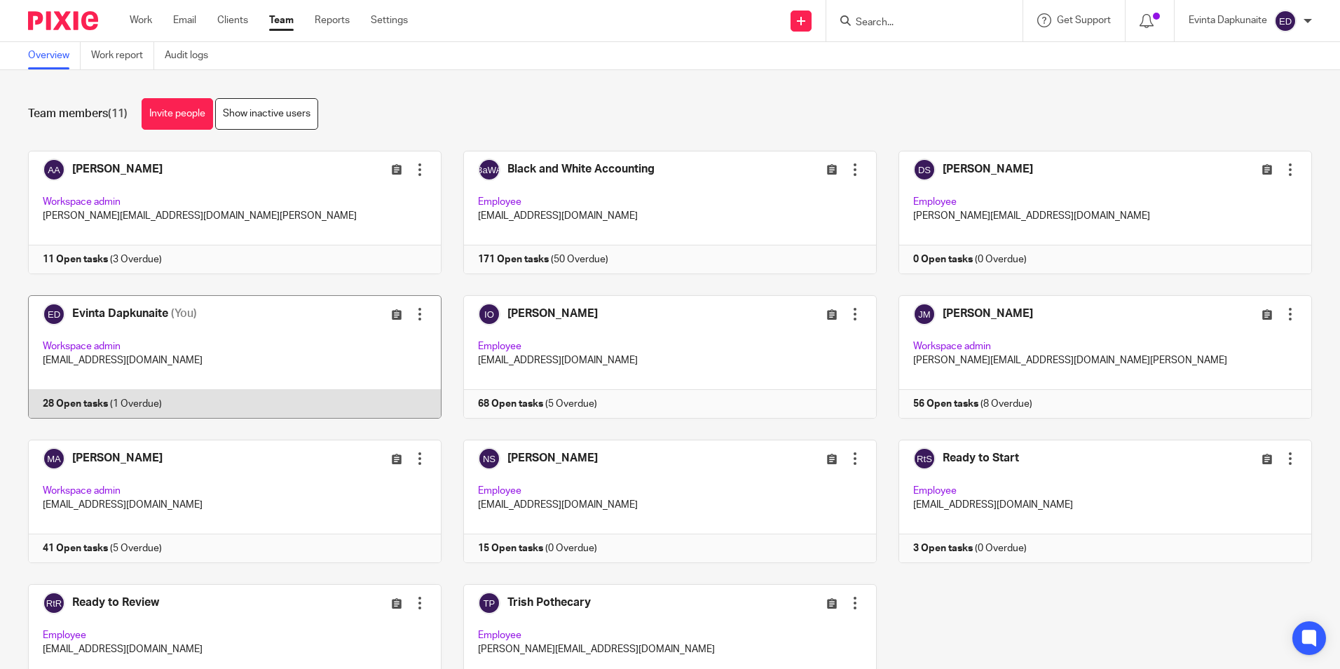
click at [232, 377] on link at bounding box center [223, 356] width 435 height 123
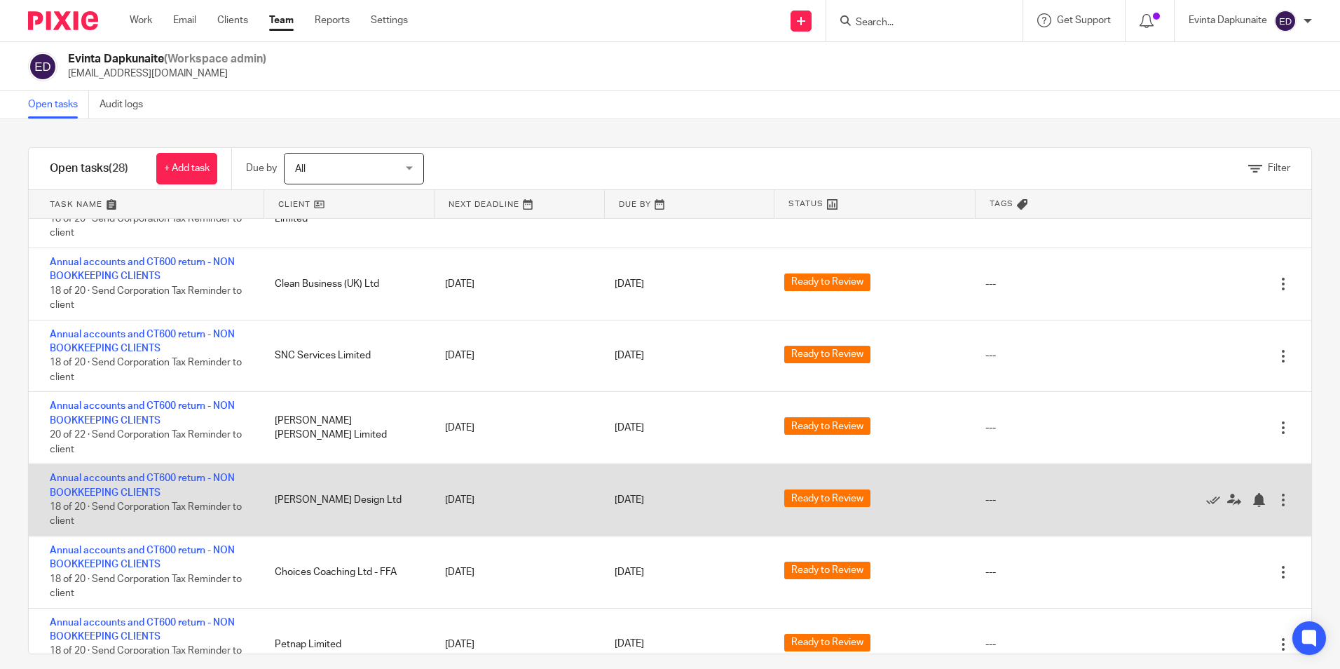
scroll to position [841, 0]
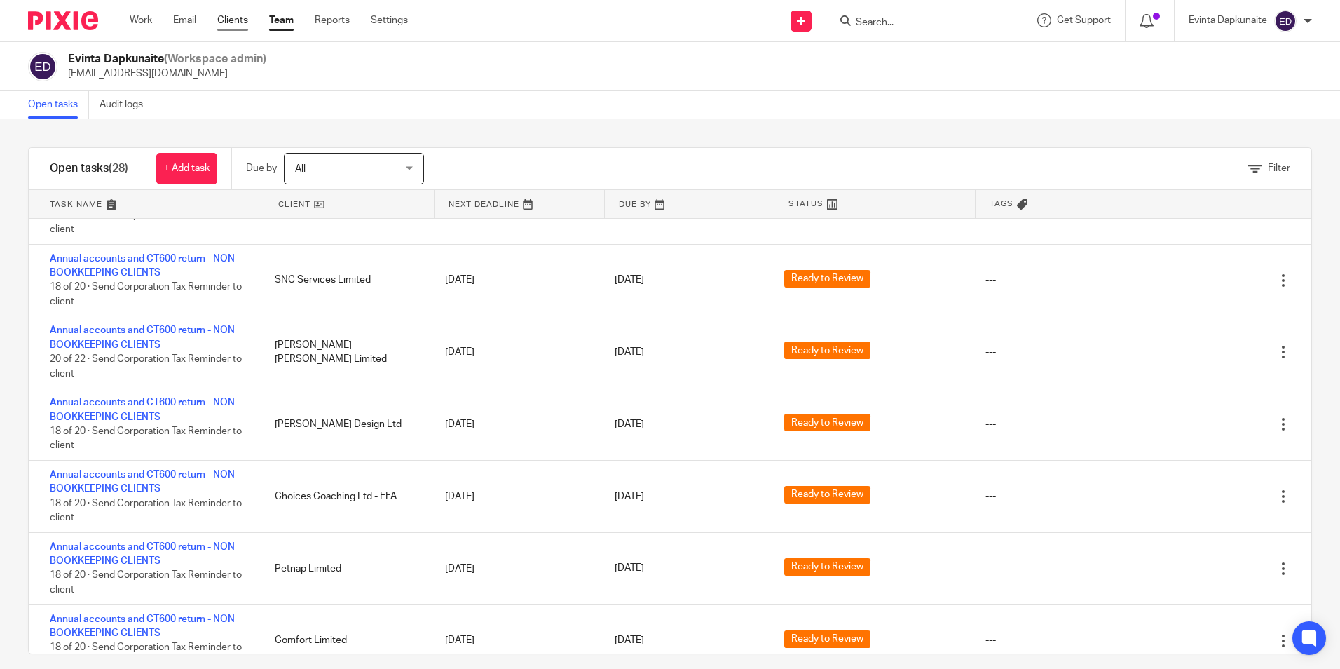
click at [217, 13] on ul "Work Email Clients Team Reports Settings" at bounding box center [279, 20] width 299 height 14
click at [226, 16] on link "Clients" at bounding box center [232, 20] width 31 height 14
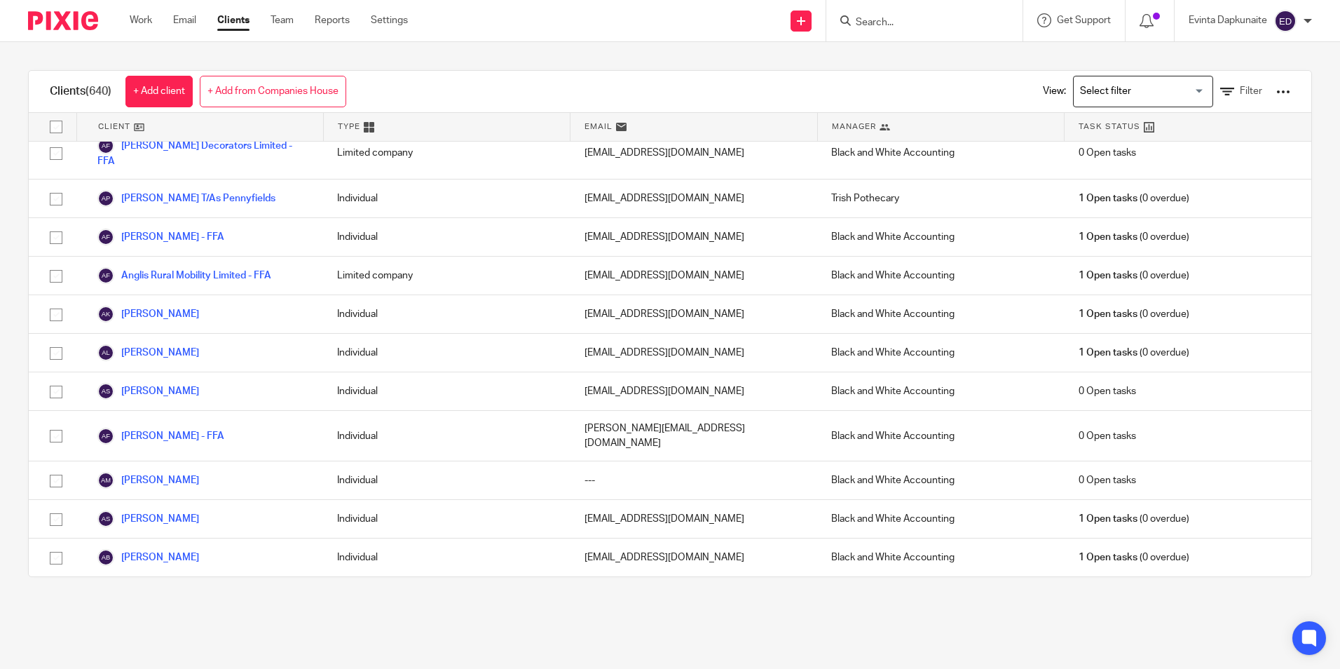
scroll to position [1262, 0]
